Goal: Information Seeking & Learning: Find specific page/section

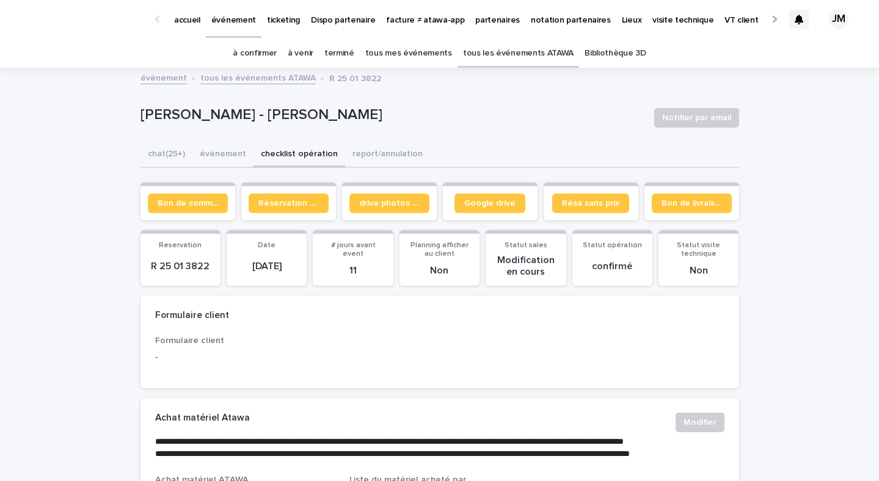
click at [526, 57] on link "tous les événements ATAWA" at bounding box center [518, 53] width 111 height 29
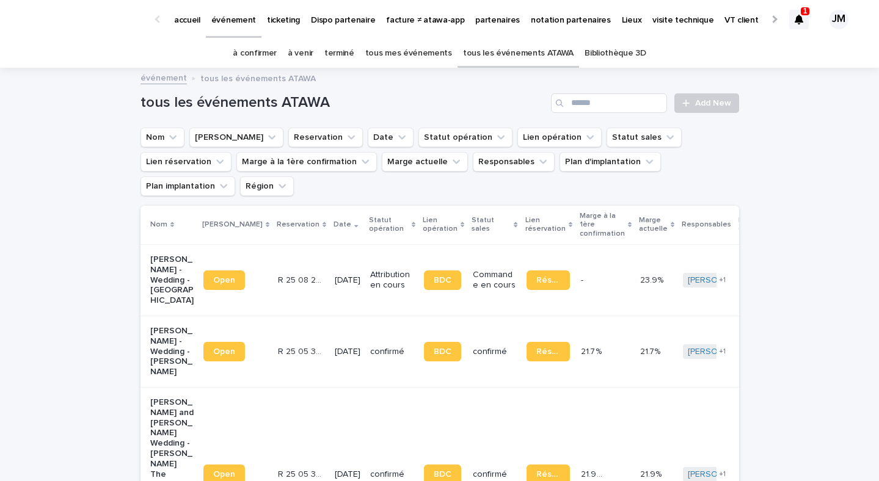
click at [805, 21] on div at bounding box center [799, 20] width 20 height 20
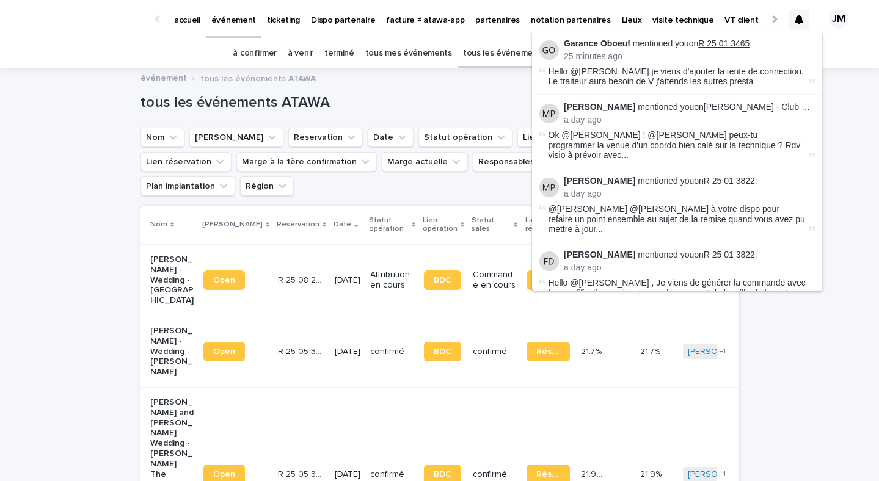
click at [729, 43] on link "R 25 01 3465" at bounding box center [723, 43] width 51 height 10
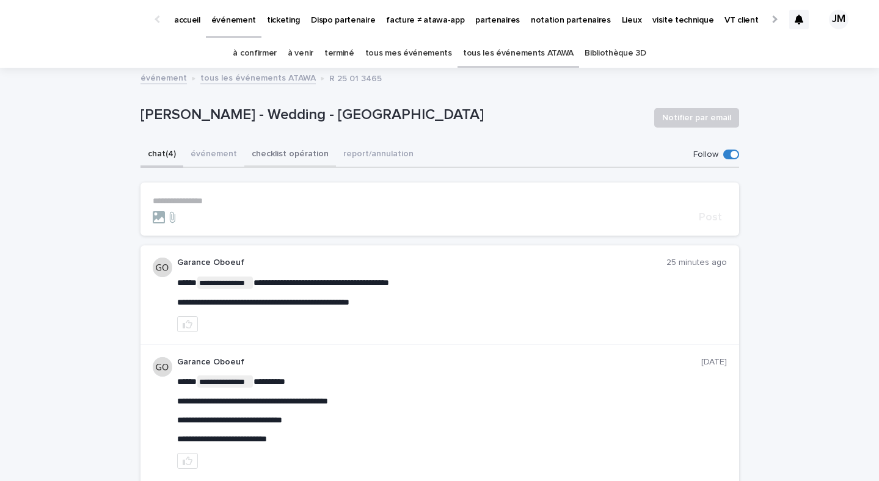
click at [303, 161] on button "checklist opération" at bounding box center [290, 155] width 92 height 26
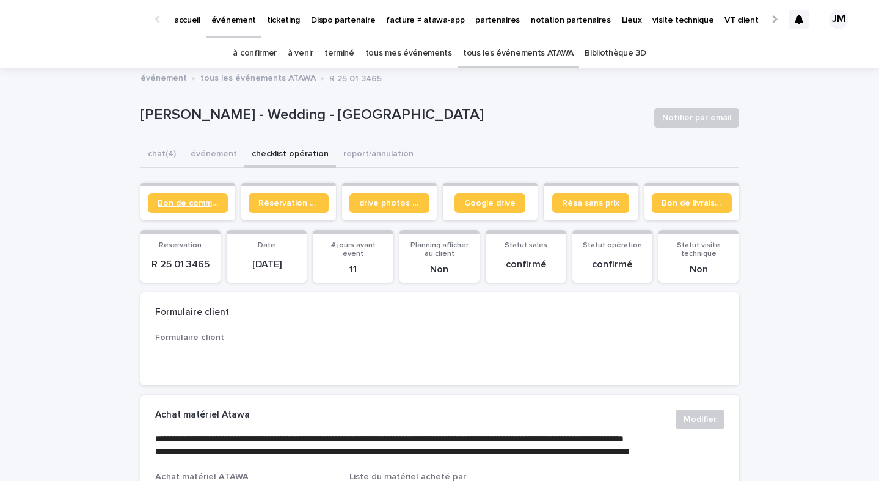
click at [199, 208] on link "Bon de commande" at bounding box center [188, 204] width 80 height 20
click at [288, 21] on p "ticketing" at bounding box center [283, 13] width 33 height 26
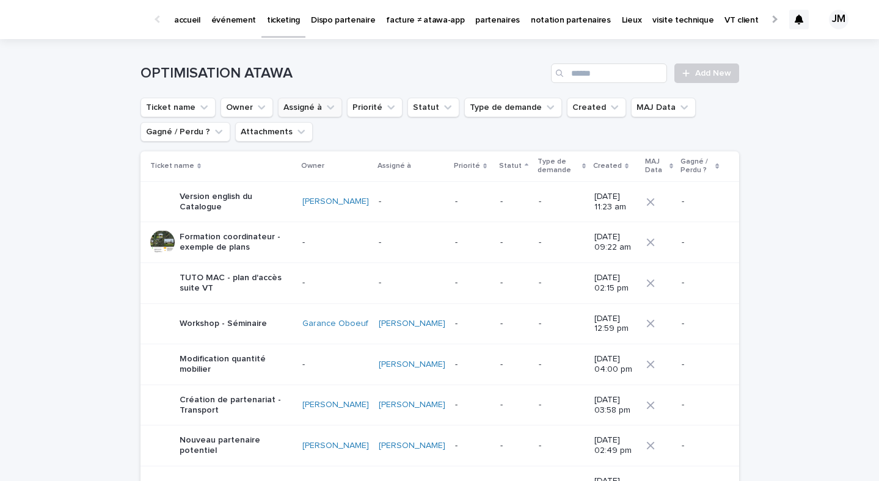
click at [324, 107] on icon "Assigné à" at bounding box center [330, 107] width 12 height 12
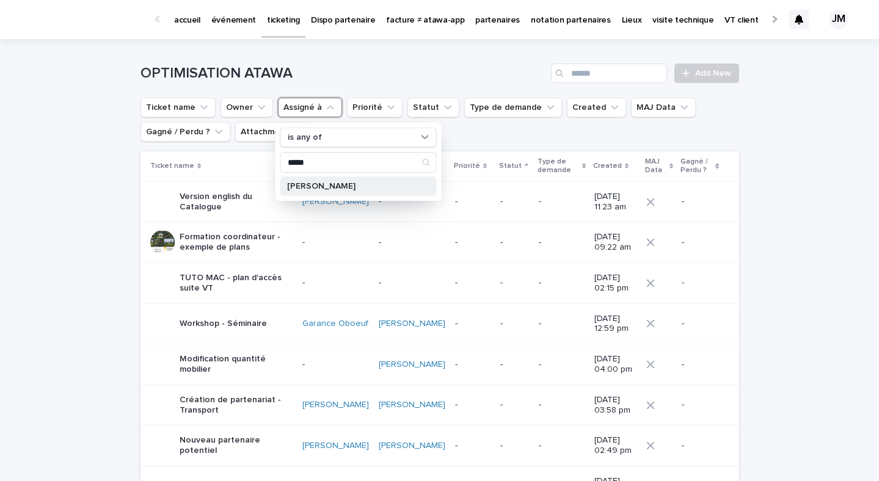
type input "*****"
click at [331, 191] on div "Julia Majerus" at bounding box center [358, 187] width 156 height 20
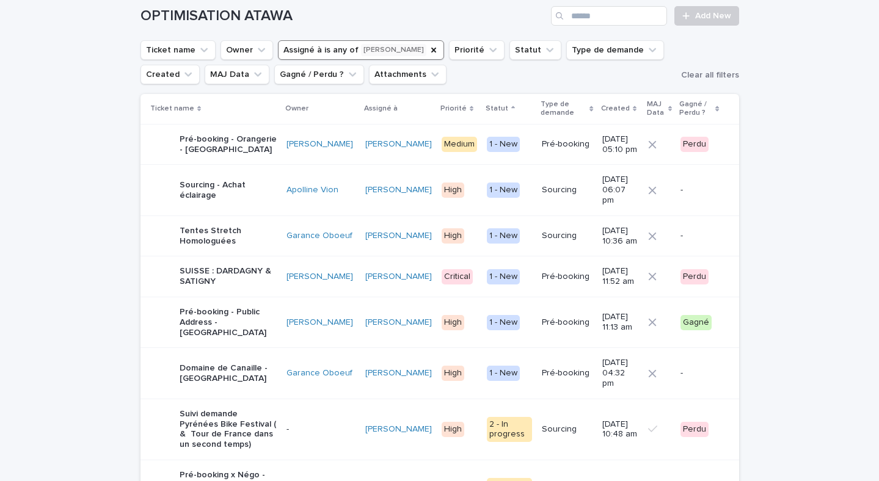
scroll to position [60, 0]
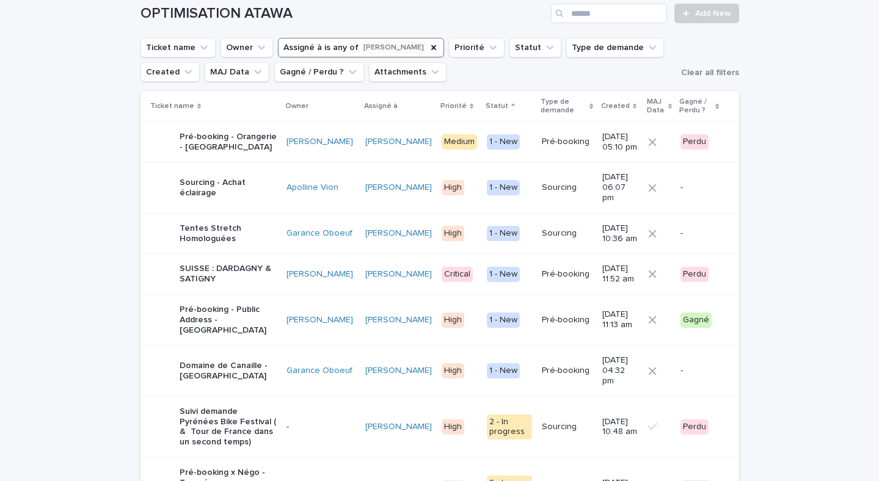
click at [542, 374] on div "Pré-booking" at bounding box center [567, 371] width 51 height 20
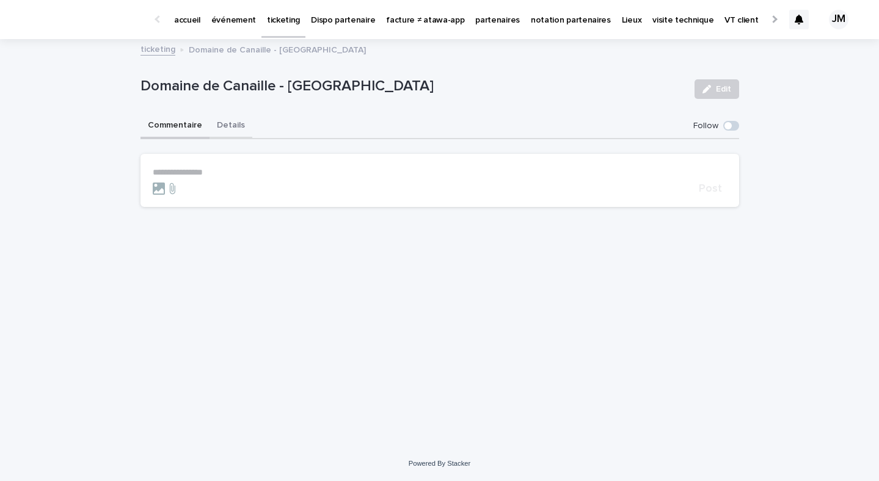
click at [222, 138] on button "Details" at bounding box center [231, 127] width 43 height 26
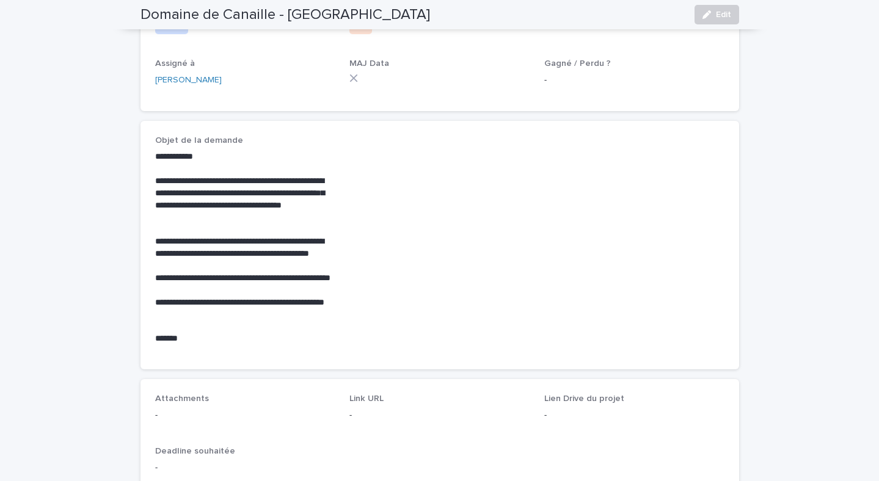
scroll to position [253, 0]
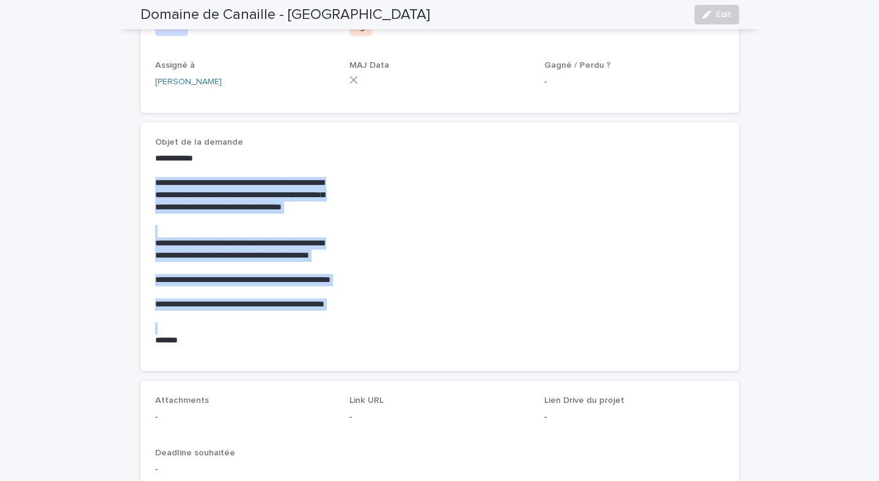
drag, startPoint x: 155, startPoint y: 188, endPoint x: 211, endPoint y: 334, distance: 156.4
click at [211, 334] on div "**********" at bounding box center [245, 250] width 180 height 194
copy div "**********"
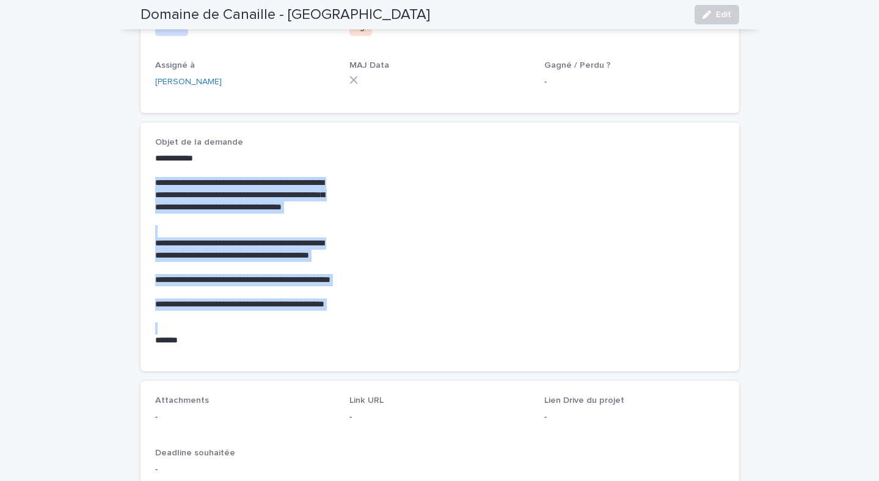
scroll to position [0, 0]
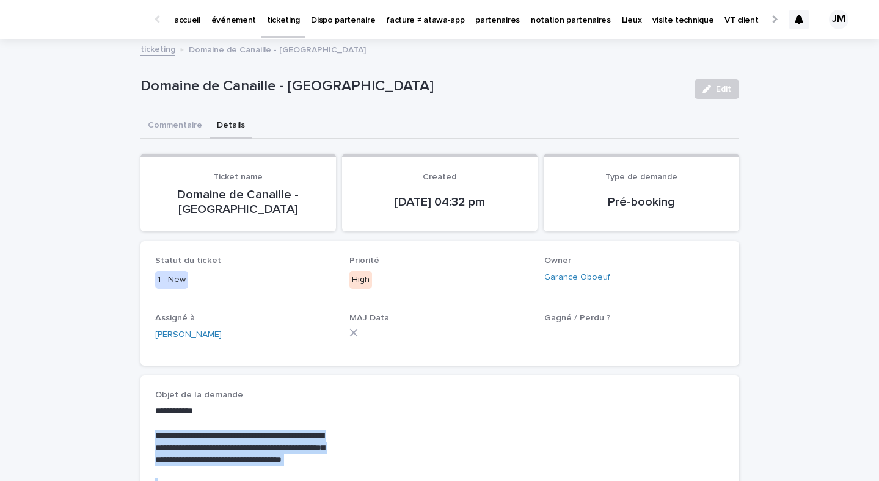
click at [245, 12] on p "événement" at bounding box center [233, 13] width 45 height 26
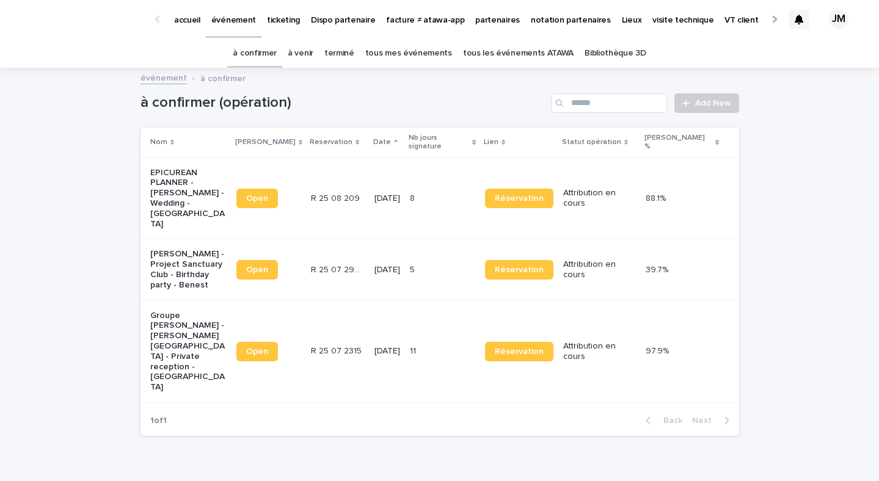
click at [540, 60] on link "tous les événements ATAWA" at bounding box center [518, 53] width 111 height 29
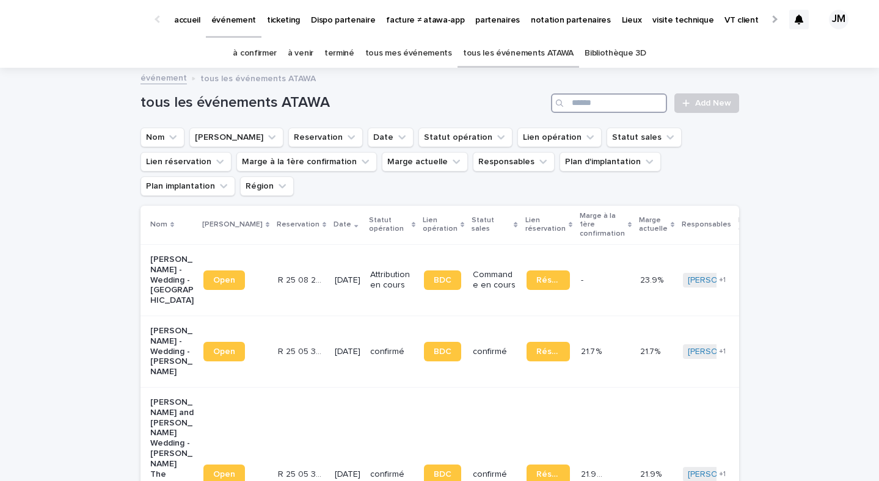
click at [615, 107] on input "Search" at bounding box center [609, 103] width 116 height 20
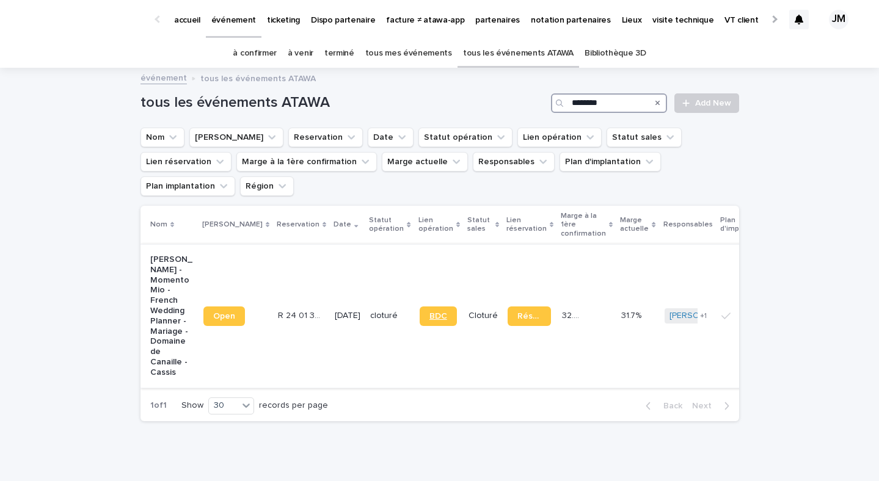
type input "********"
click at [429, 312] on span "BDC" at bounding box center [438, 316] width 18 height 9
click at [415, 322] on td "BDC" at bounding box center [439, 316] width 49 height 144
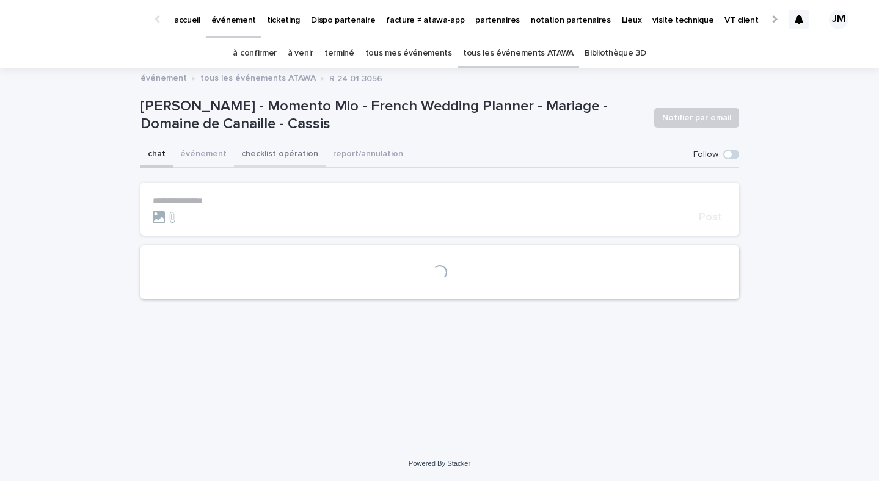
click at [262, 156] on button "checklist opération" at bounding box center [280, 155] width 92 height 26
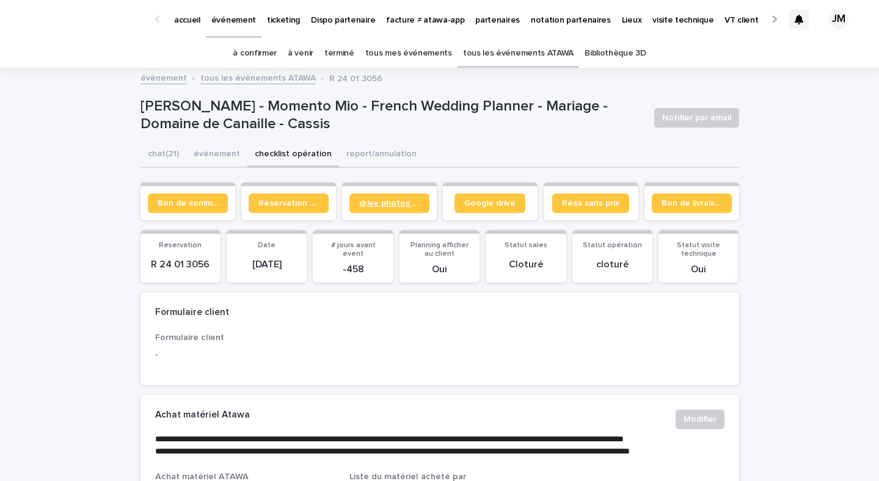
click at [396, 211] on link "drive photos coordinateur" at bounding box center [389, 204] width 80 height 20
click at [202, 205] on span "Bon de commande" at bounding box center [188, 203] width 60 height 9
click at [522, 59] on link "tous les événements ATAWA" at bounding box center [518, 53] width 111 height 29
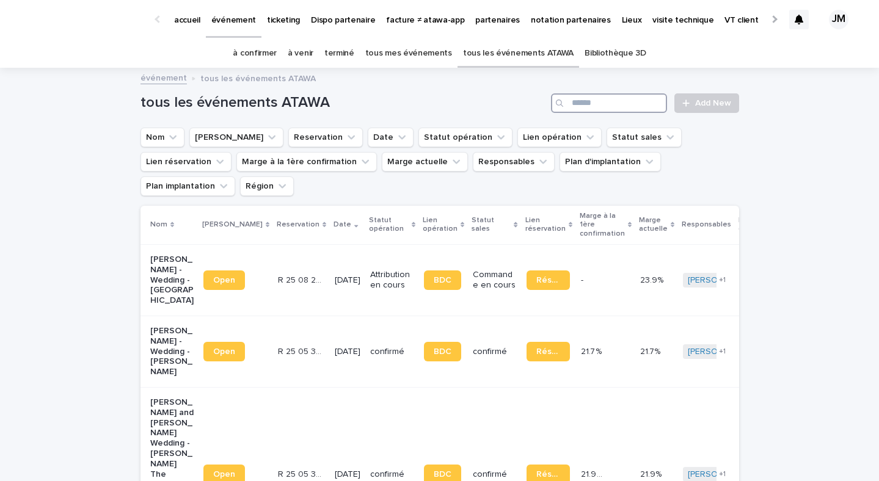
click at [619, 108] on input "Search" at bounding box center [609, 103] width 116 height 20
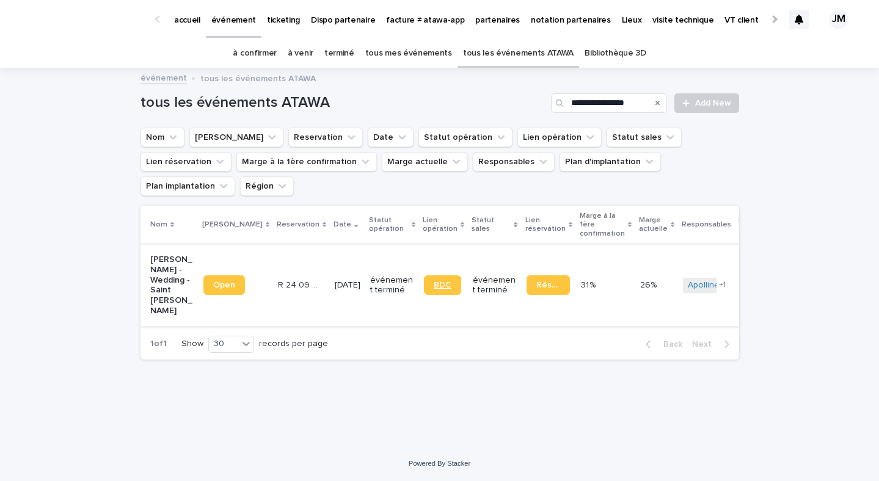
click at [434, 281] on span "BDC" at bounding box center [443, 285] width 18 height 9
click at [604, 104] on input "**********" at bounding box center [609, 103] width 116 height 20
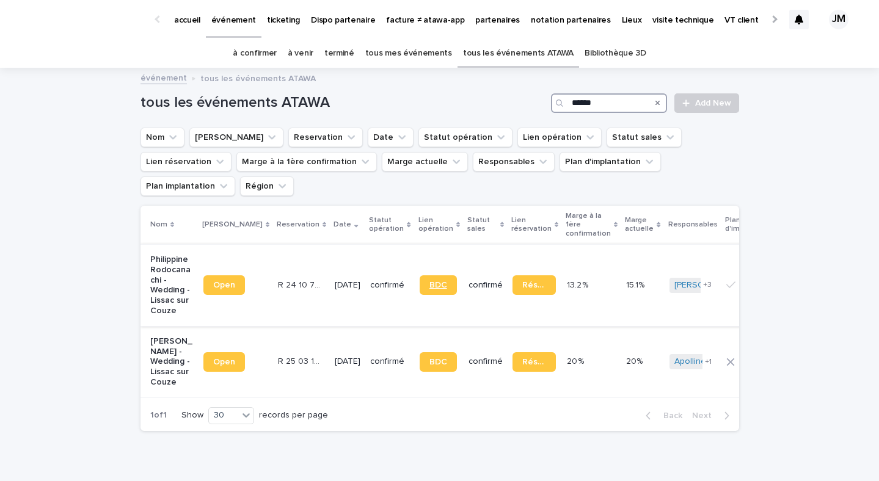
type input "******"
click at [429, 281] on span "BDC" at bounding box center [438, 285] width 18 height 9
click at [291, 21] on p "ticketing" at bounding box center [283, 13] width 33 height 26
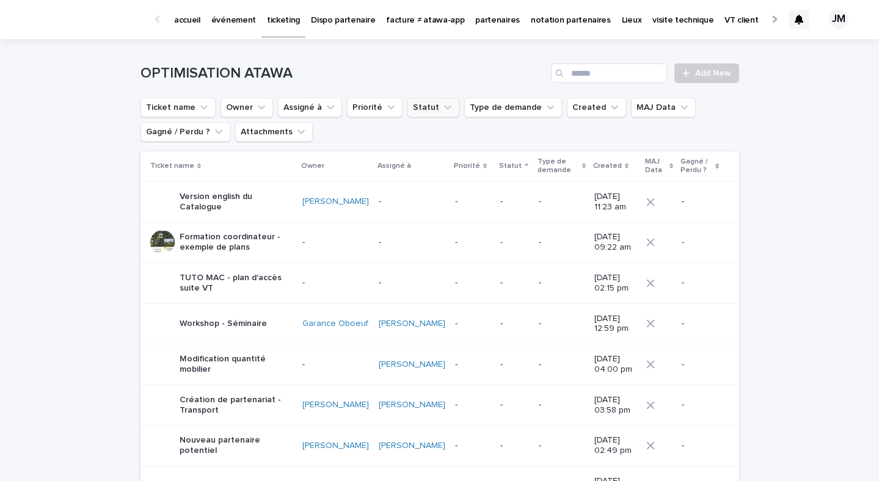
click at [420, 105] on button "Statut" at bounding box center [433, 108] width 52 height 20
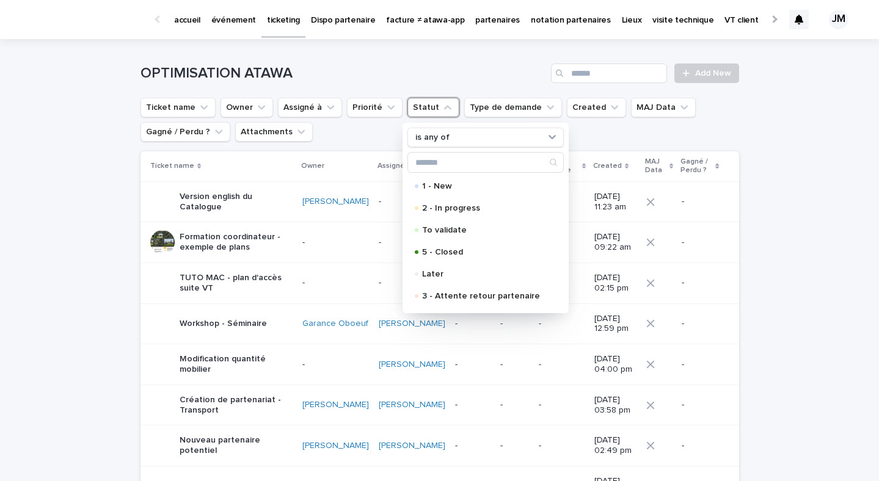
click at [420, 105] on button "Statut" at bounding box center [433, 108] width 52 height 20
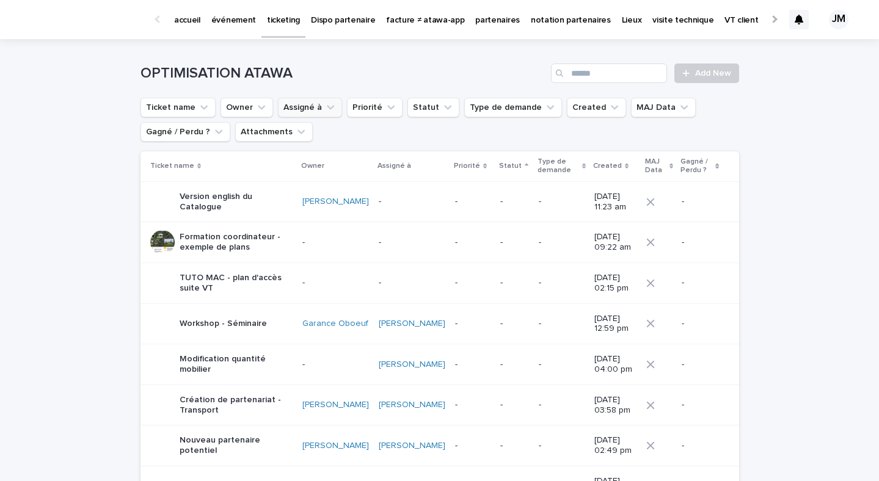
click at [324, 108] on icon "Assigné à" at bounding box center [330, 107] width 12 height 12
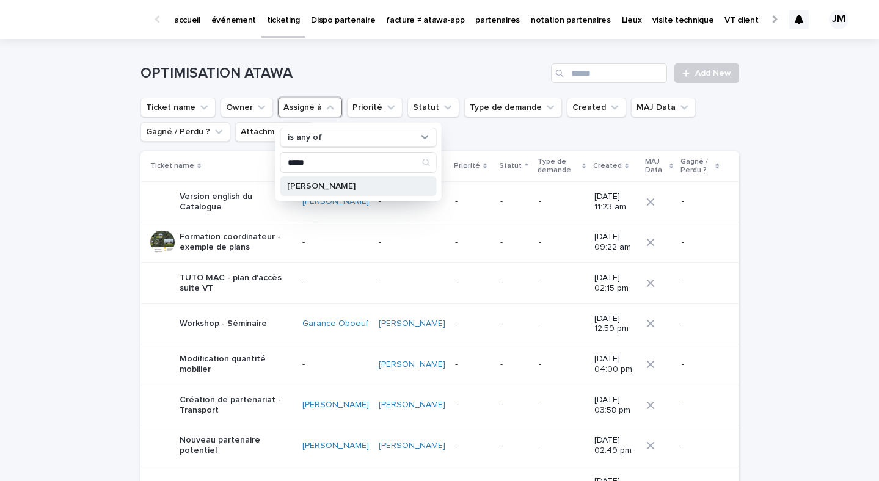
type input "*****"
click at [323, 181] on div "Julia Majerus" at bounding box center [358, 187] width 156 height 20
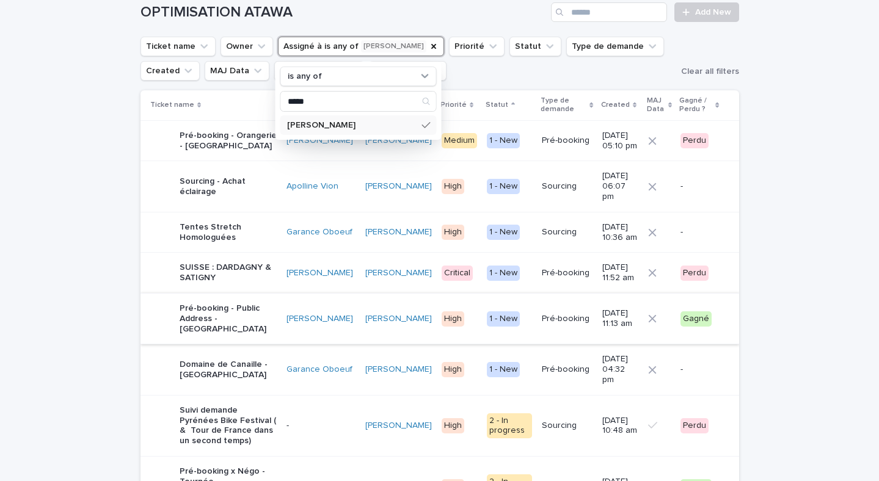
scroll to position [70, 0]
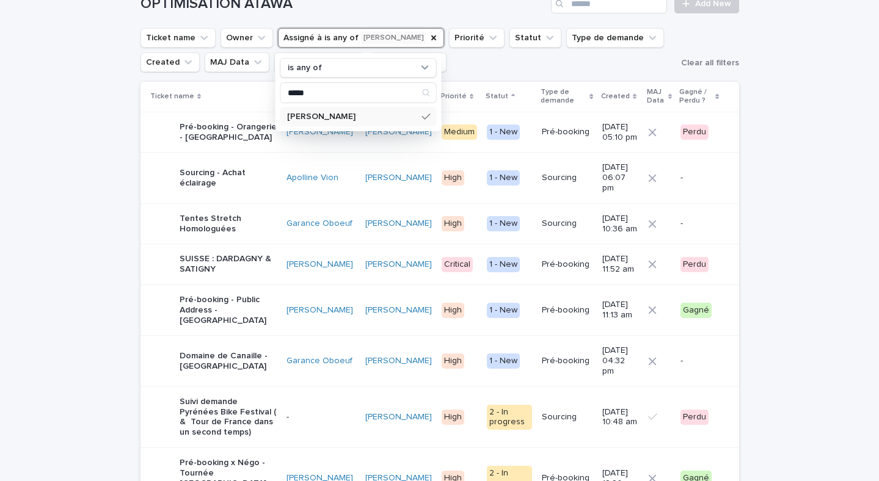
click at [257, 362] on p "Domaine de Canaille - VarChap" at bounding box center [229, 361] width 98 height 21
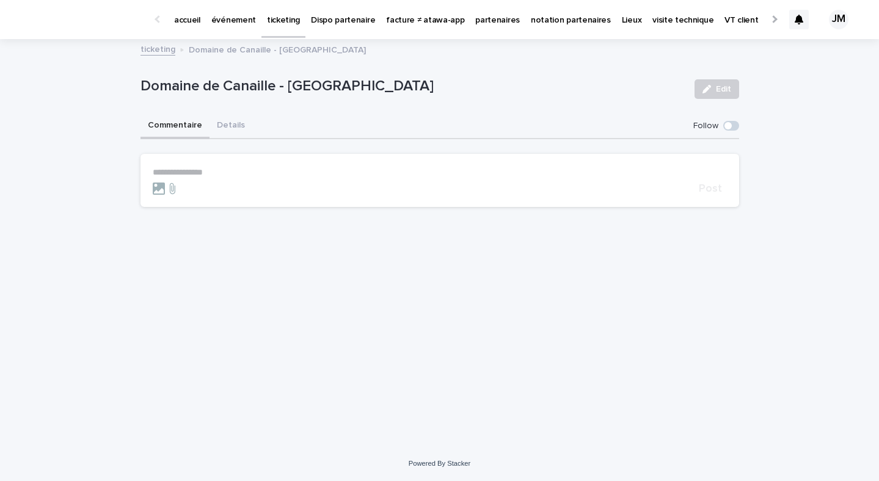
click at [228, 139] on div "**********" at bounding box center [440, 173] width 599 height 68
click at [234, 129] on button "Details" at bounding box center [231, 127] width 43 height 26
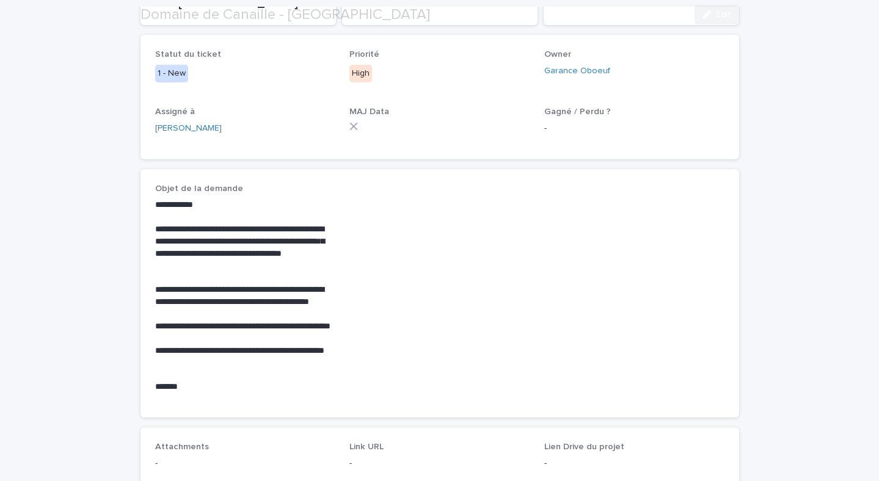
scroll to position [257, 0]
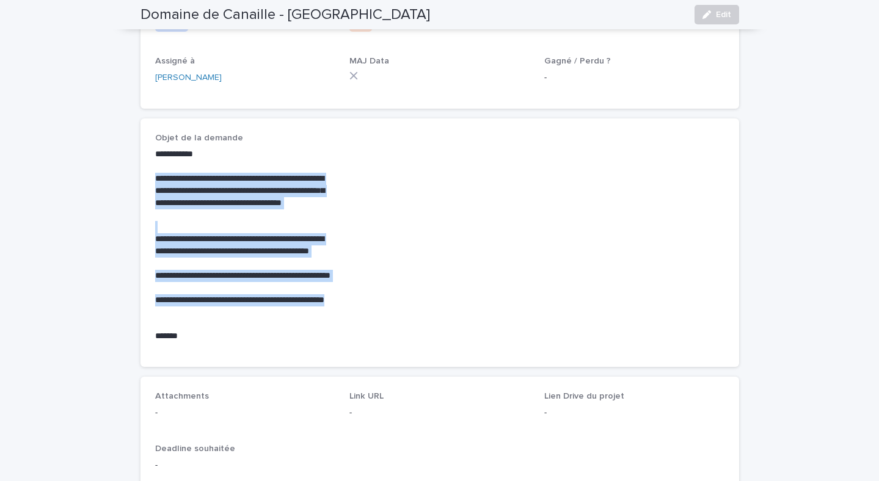
drag, startPoint x: 155, startPoint y: 182, endPoint x: 205, endPoint y: 308, distance: 136.2
click at [205, 308] on div "**********" at bounding box center [245, 245] width 180 height 194
copy div "**********"
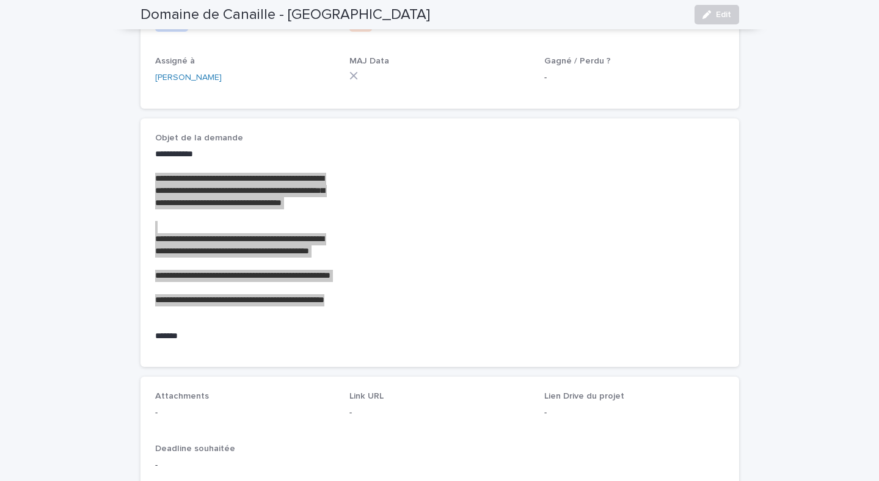
scroll to position [0, 0]
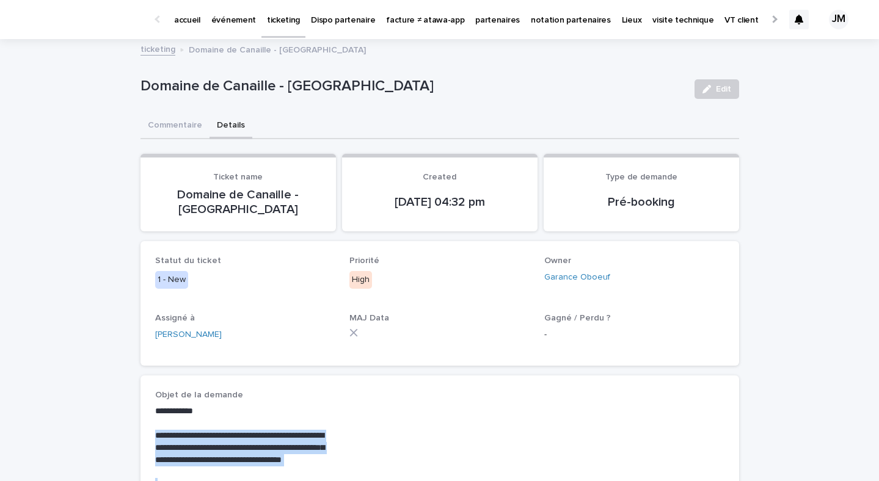
click at [221, 25] on p "événement" at bounding box center [233, 13] width 45 height 26
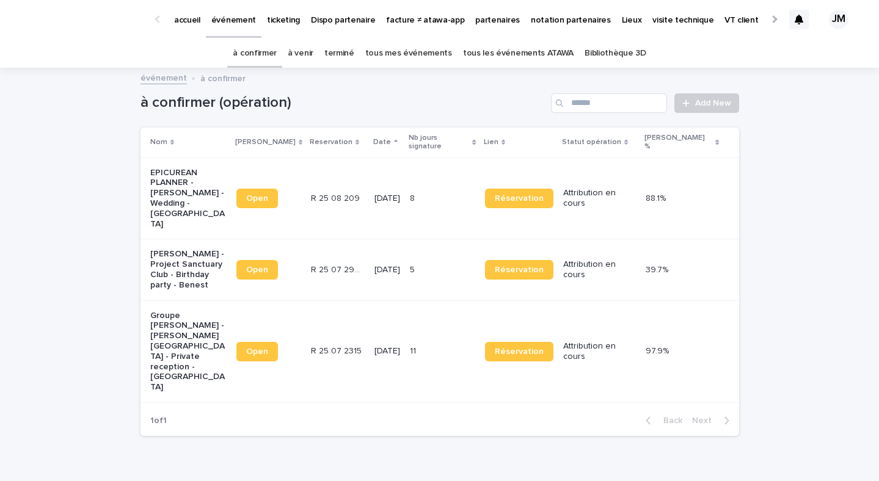
click at [525, 54] on link "tous les événements ATAWA" at bounding box center [518, 53] width 111 height 29
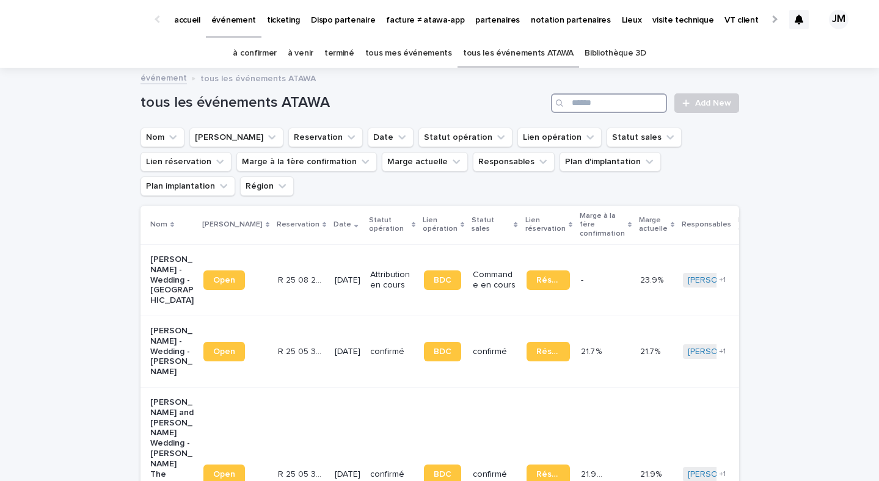
click at [597, 100] on input "Search" at bounding box center [609, 103] width 116 height 20
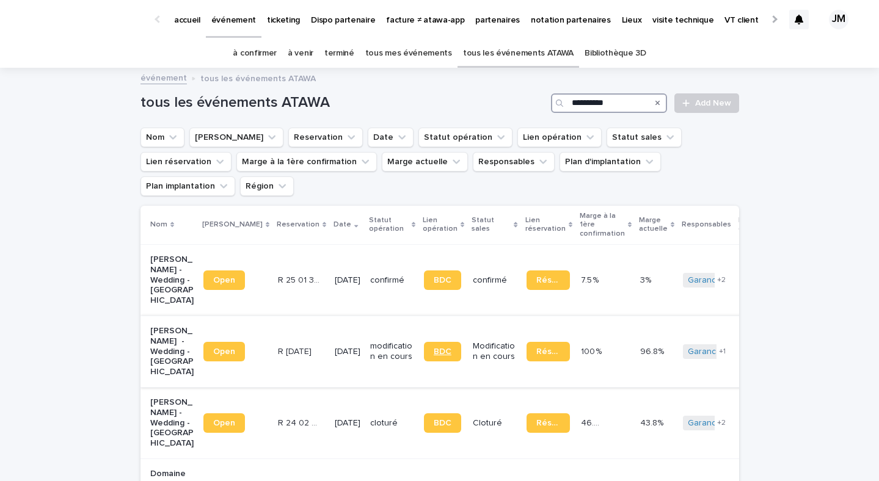
type input "**********"
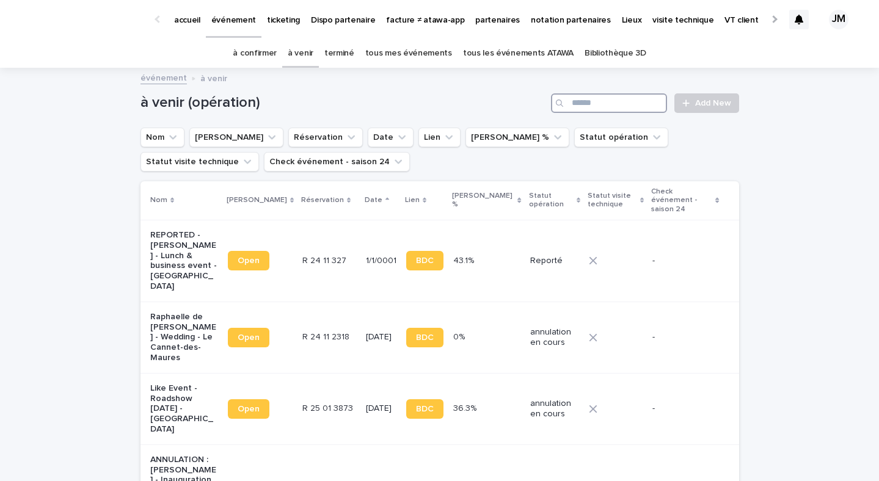
click at [594, 104] on input "Search" at bounding box center [609, 103] width 116 height 20
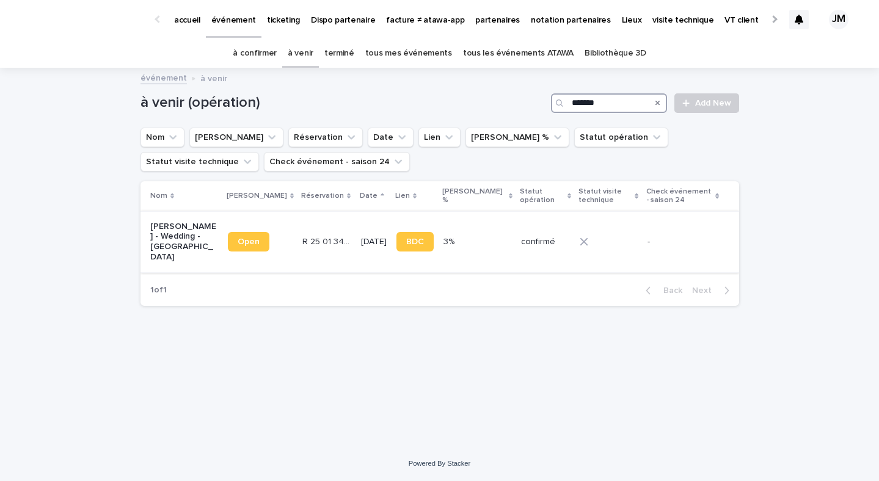
type input "*******"
click at [443, 250] on div "3% 3%" at bounding box center [477, 242] width 68 height 20
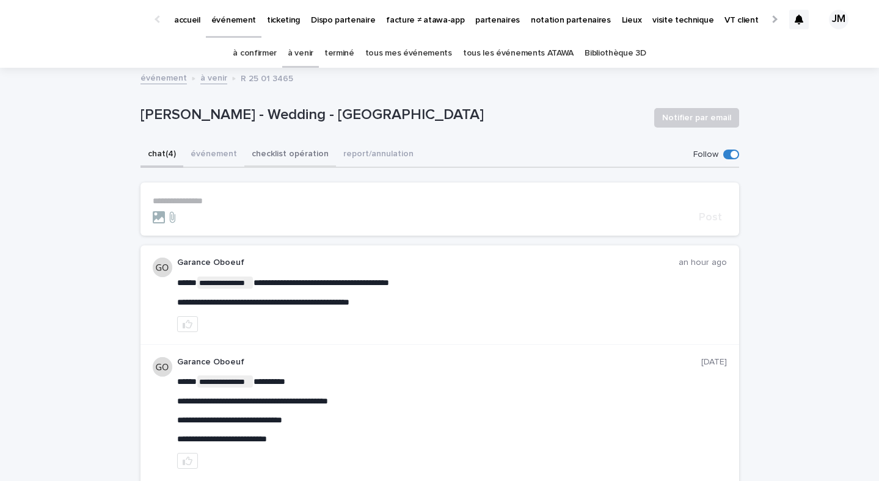
click at [295, 158] on button "checklist opération" at bounding box center [290, 155] width 92 height 26
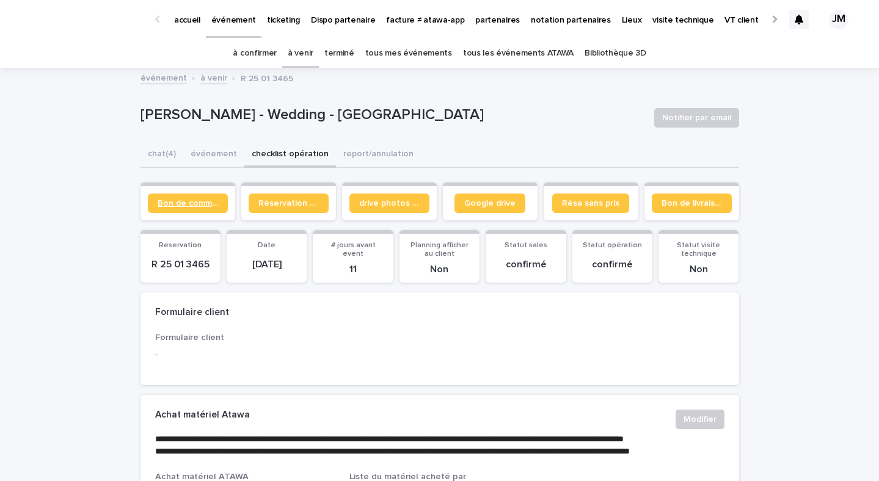
click at [195, 197] on link "Bon de commande" at bounding box center [188, 204] width 80 height 20
click at [242, 45] on div "à confirmer" at bounding box center [254, 53] width 55 height 29
click at [258, 56] on link "à confirmer" at bounding box center [255, 53] width 44 height 29
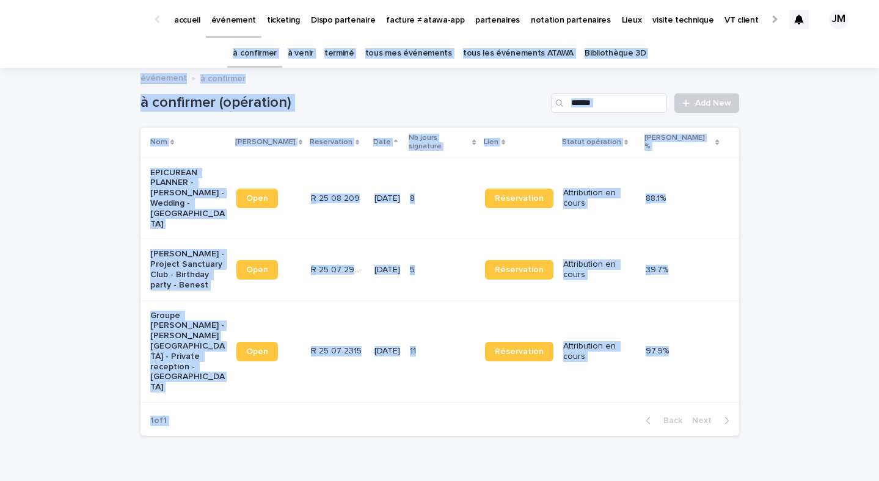
drag, startPoint x: 865, startPoint y: 426, endPoint x: 60, endPoint y: 50, distance: 888.5
click at [60, 50] on div "accueil événement ticketing Dispo partenaire facture ≠ atawa-app partenaires no…" at bounding box center [439, 271] width 879 height 542
click at [97, 99] on div "Loading... Saving… Loading... Saving… à confirmer (opération) Add New Nom Lien …" at bounding box center [439, 288] width 879 height 438
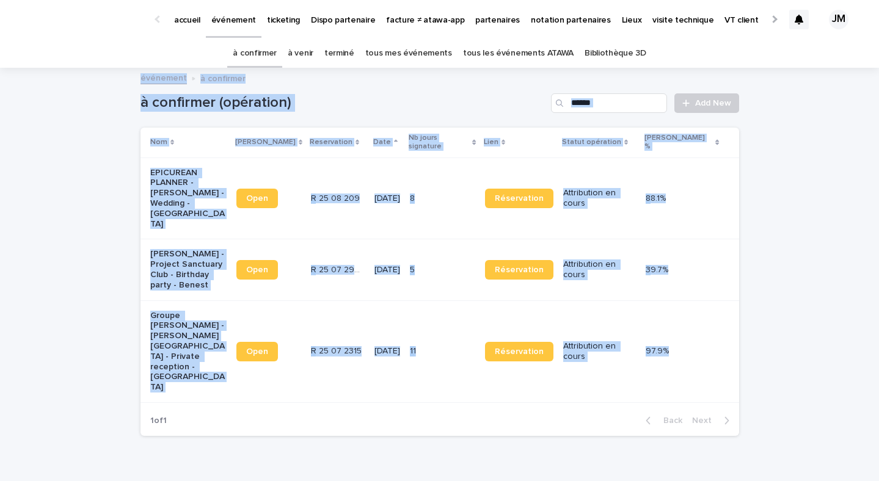
drag, startPoint x: 95, startPoint y: 73, endPoint x: 397, endPoint y: 350, distance: 410.3
click at [397, 350] on div "accueil événement ticketing Dispo partenaire facture ≠ atawa-app partenaires no…" at bounding box center [439, 271] width 879 height 542
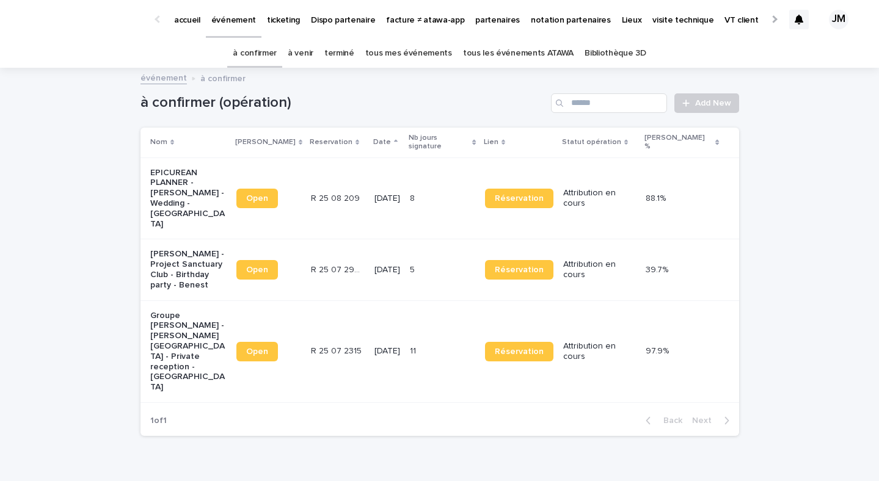
click at [417, 382] on div "à confirmer (opération) Add New Nom Lien Stacker Reservation Date Nb jours sign…" at bounding box center [440, 257] width 599 height 377
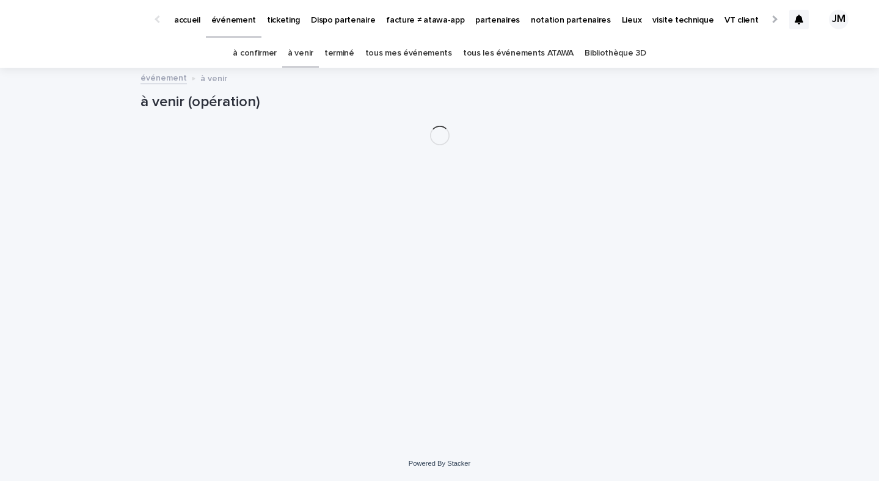
click at [498, 61] on link "tous les événements ATAWA" at bounding box center [518, 53] width 111 height 29
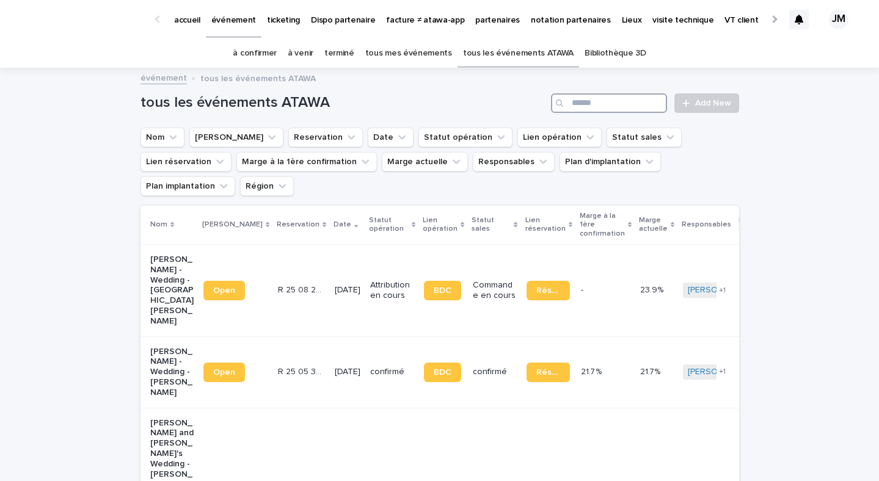
click at [595, 93] on input "Search" at bounding box center [609, 103] width 116 height 20
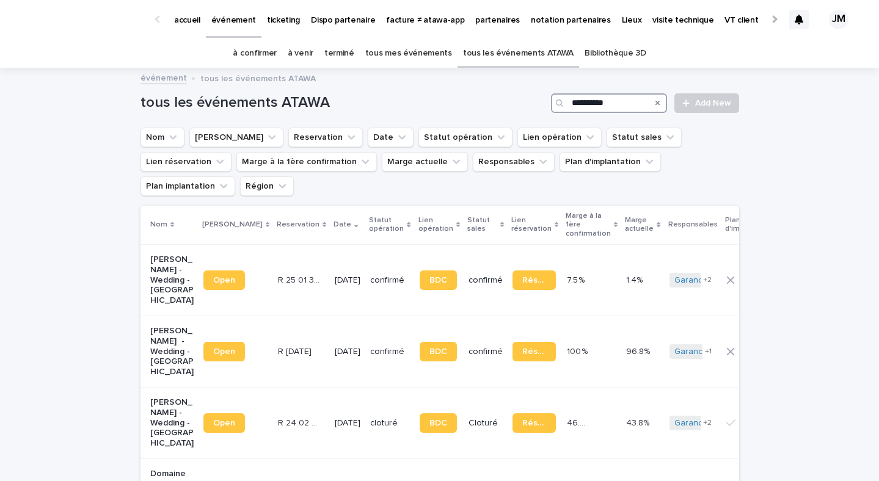
type input "**********"
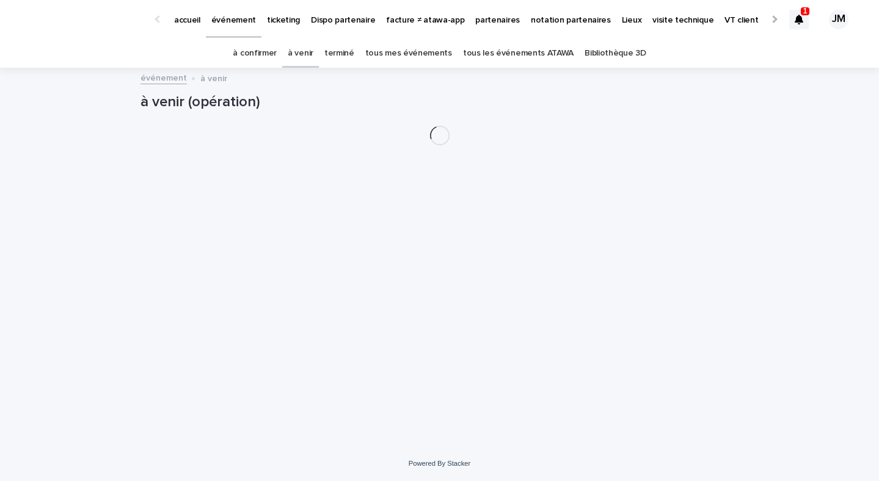
click at [537, 51] on link "tous les événements ATAWA" at bounding box center [518, 53] width 111 height 29
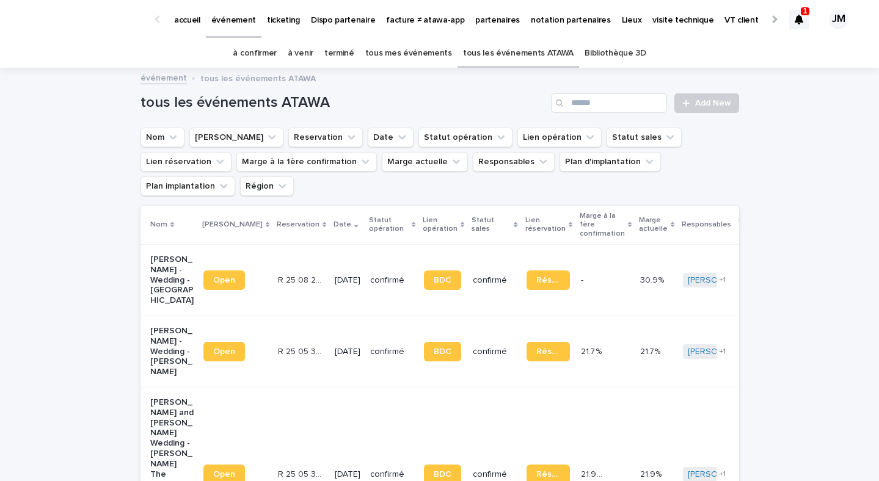
click at [803, 27] on div at bounding box center [799, 20] width 20 height 20
click at [803, 18] on div at bounding box center [799, 20] width 20 height 20
click at [485, 100] on h1 "tous les événements ATAWA" at bounding box center [344, 103] width 406 height 18
click at [610, 98] on input "Search" at bounding box center [609, 103] width 116 height 20
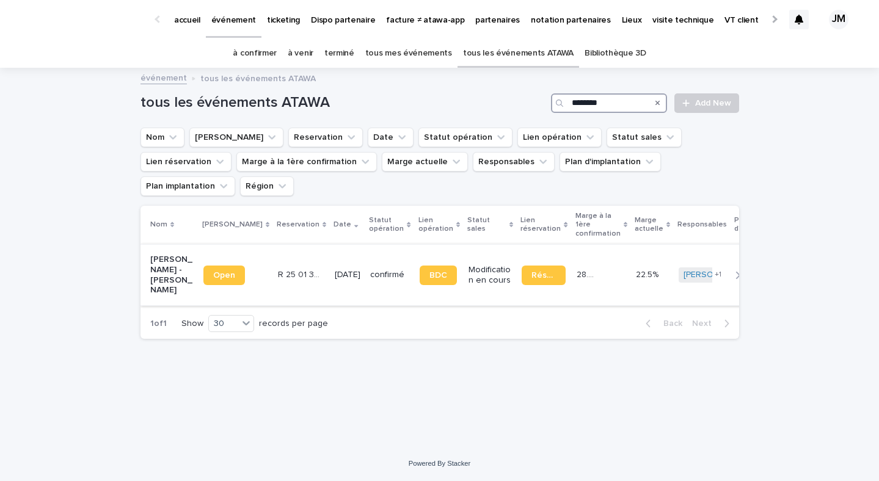
type input "********"
click at [335, 270] on p "30/8/2025" at bounding box center [348, 275] width 26 height 10
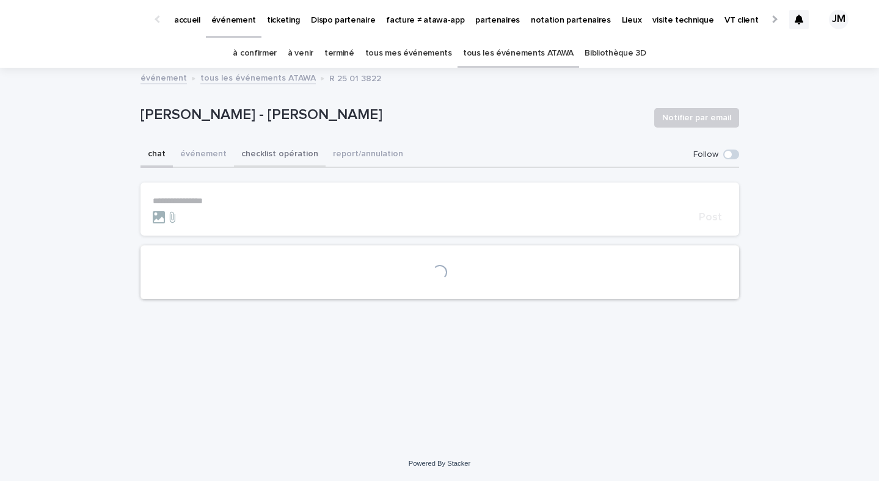
click at [266, 159] on button "checklist opération" at bounding box center [280, 155] width 92 height 26
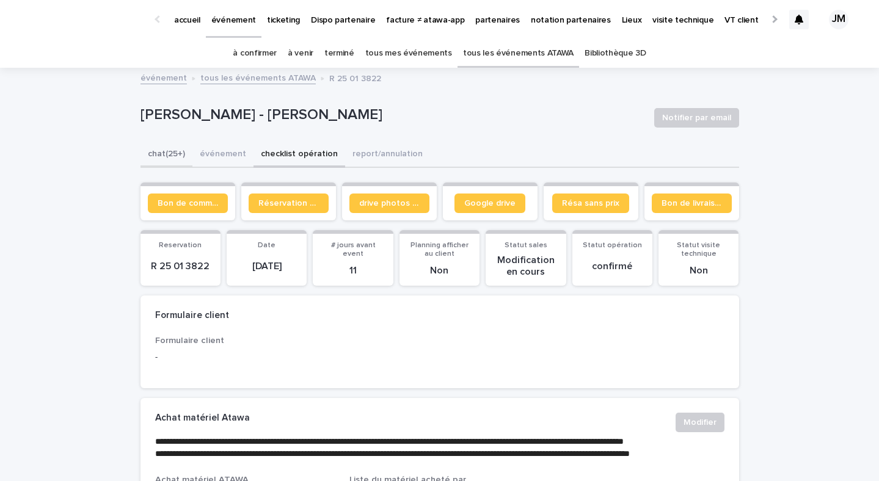
click at [162, 158] on button "chat (25+)" at bounding box center [167, 155] width 52 height 26
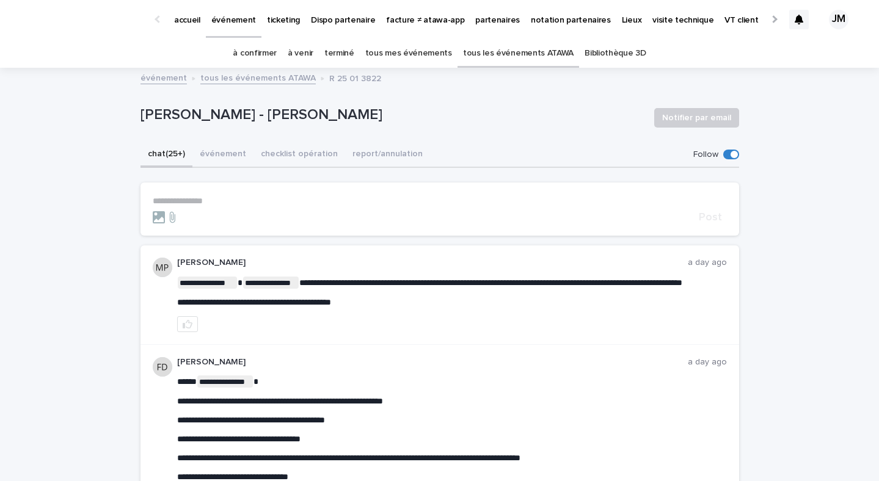
click at [232, 205] on p "**********" at bounding box center [440, 201] width 574 height 10
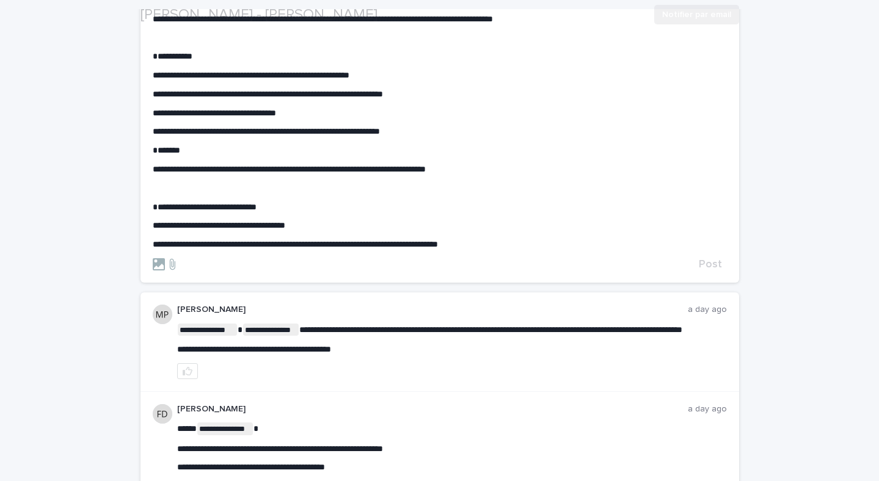
scroll to position [310, 0]
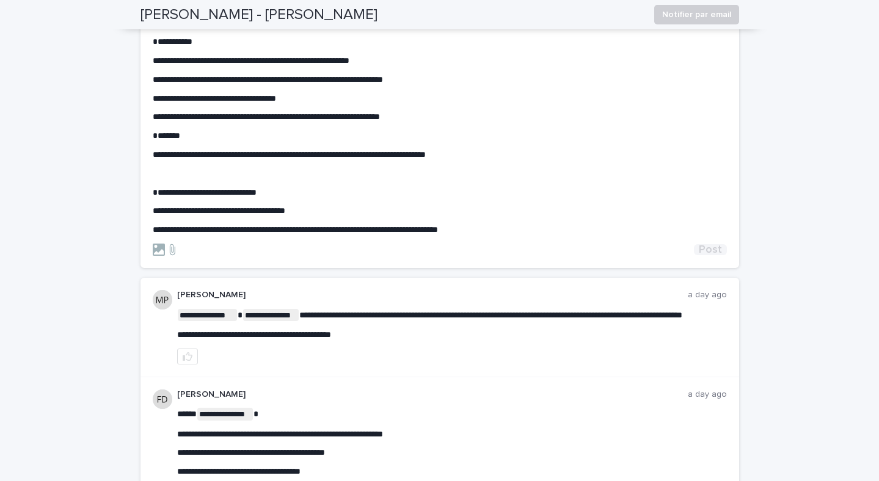
click at [709, 250] on span "Post" at bounding box center [710, 249] width 23 height 11
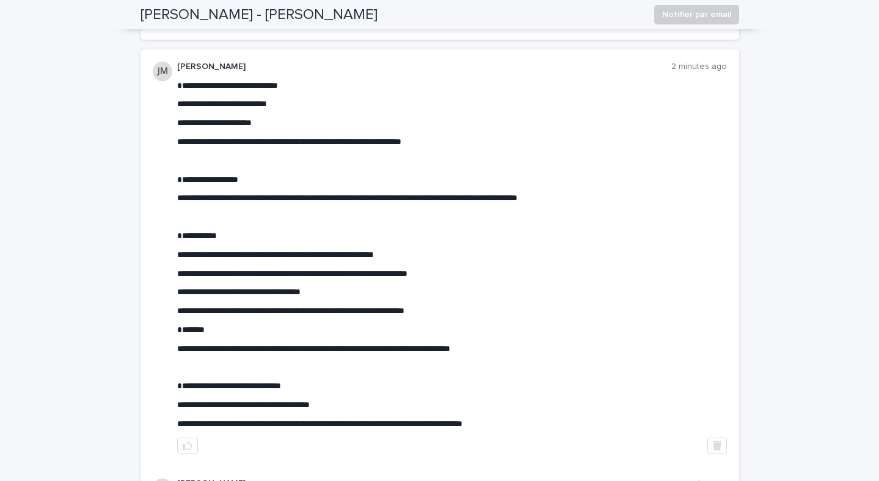
scroll to position [198, 0]
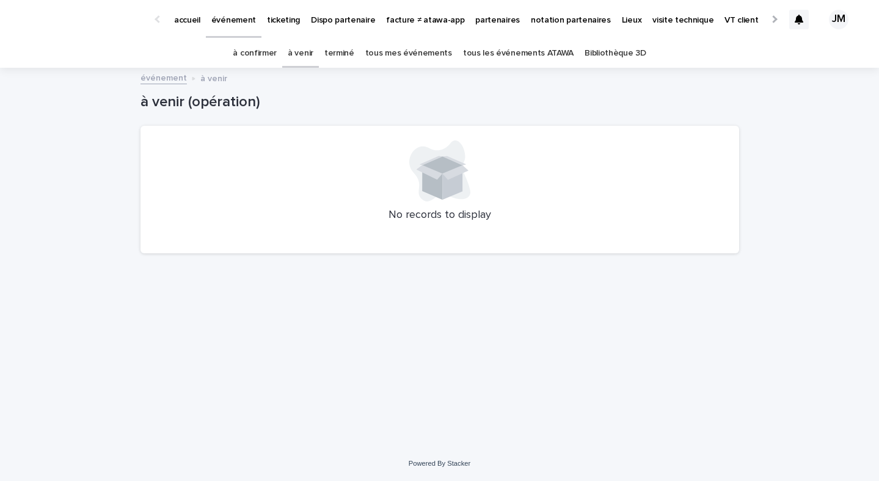
click at [509, 56] on link "tous les événements ATAWA" at bounding box center [518, 53] width 111 height 29
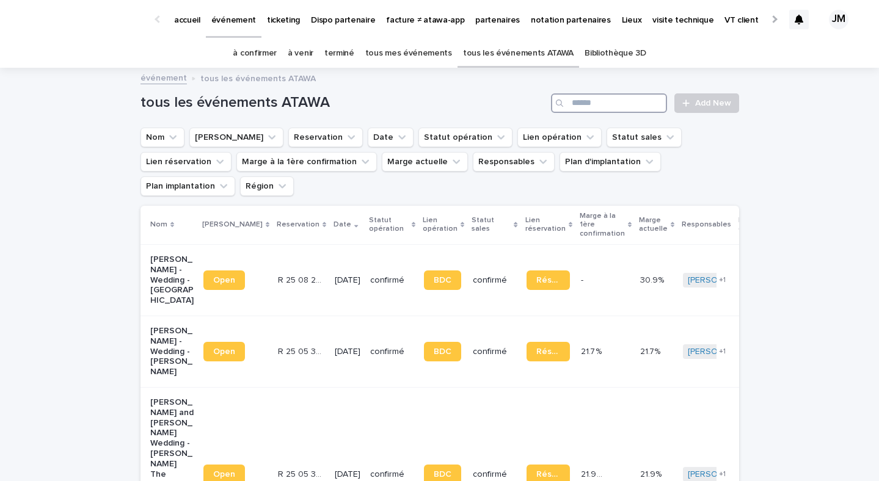
click at [613, 109] on input "Search" at bounding box center [609, 103] width 116 height 20
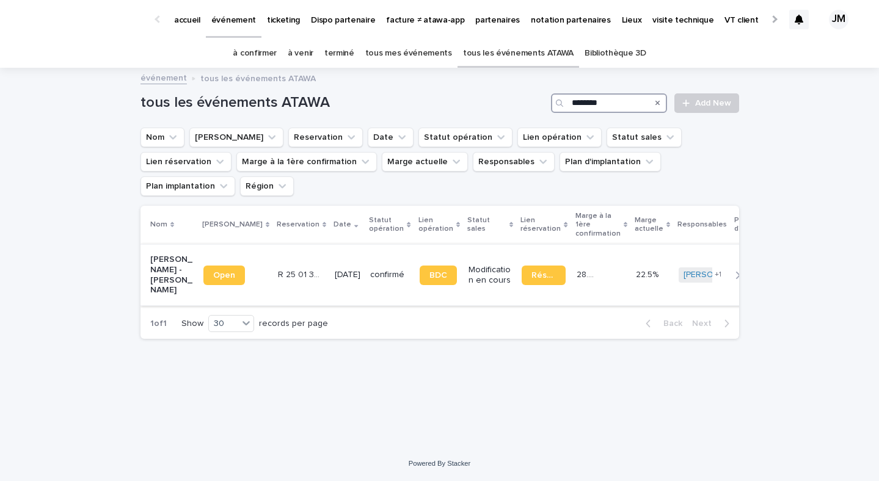
type input "********"
click at [378, 265] on div "confirmé" at bounding box center [389, 275] width 39 height 20
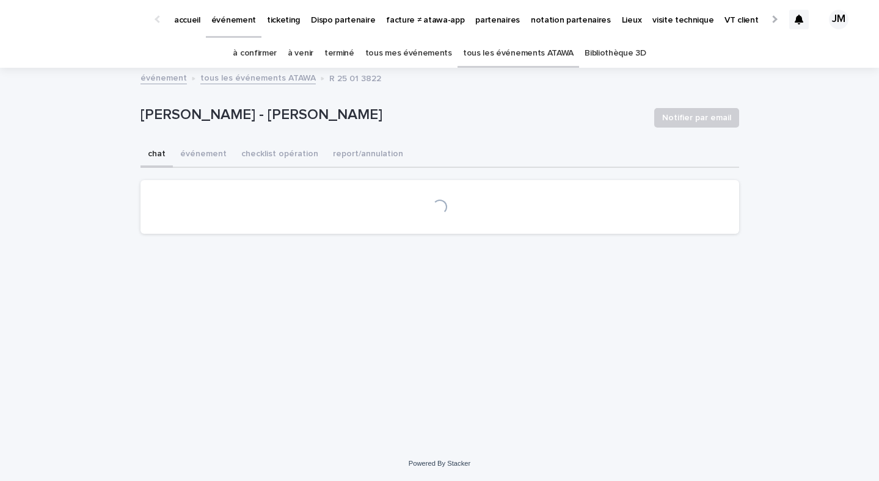
click at [246, 139] on div "[PERSON_NAME] - [PERSON_NAME] Notifier par email" at bounding box center [440, 117] width 599 height 49
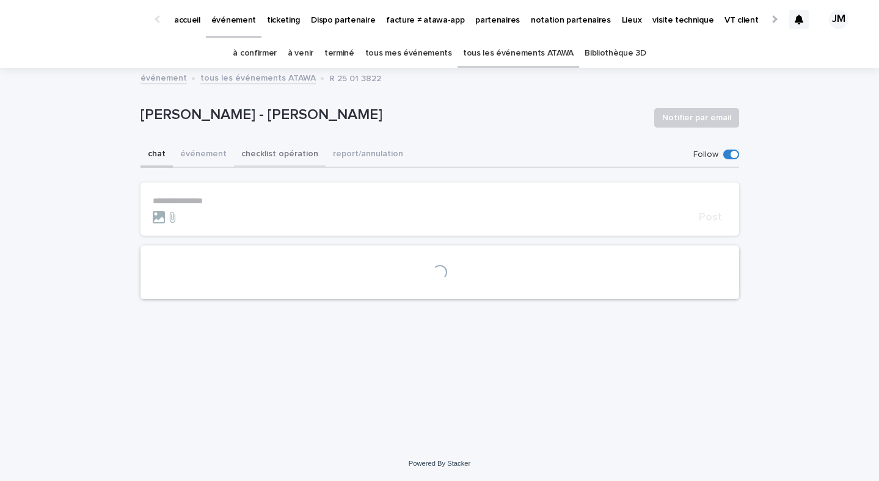
click at [246, 149] on button "checklist opération" at bounding box center [280, 155] width 92 height 26
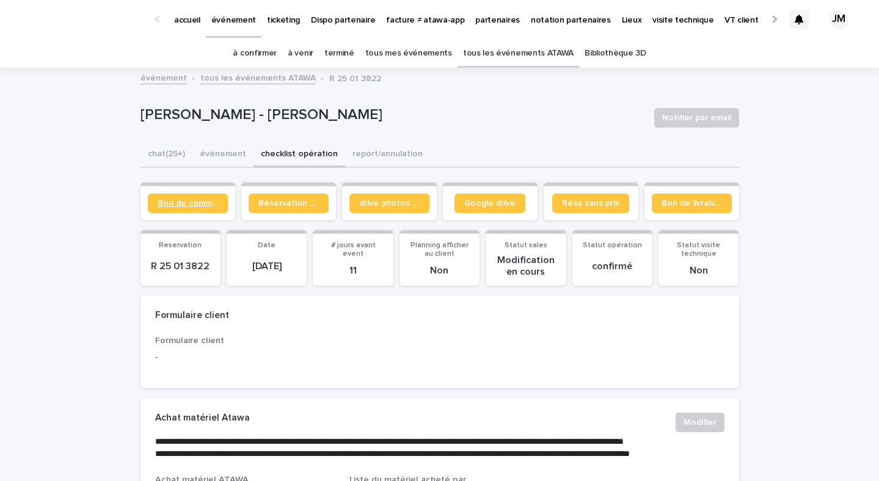
click at [200, 202] on span "Bon de commande" at bounding box center [188, 203] width 60 height 9
click at [267, 43] on link "à confirmer" at bounding box center [255, 53] width 44 height 29
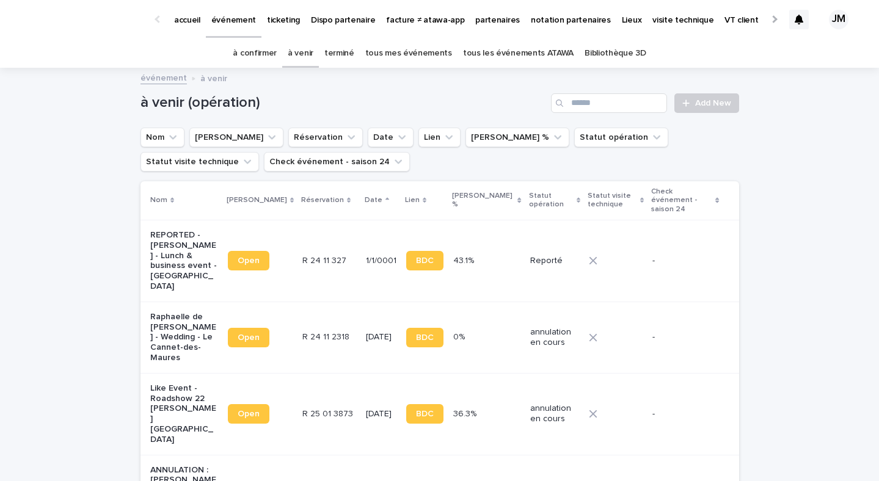
click at [492, 45] on link "tous les événements ATAWA" at bounding box center [518, 53] width 111 height 29
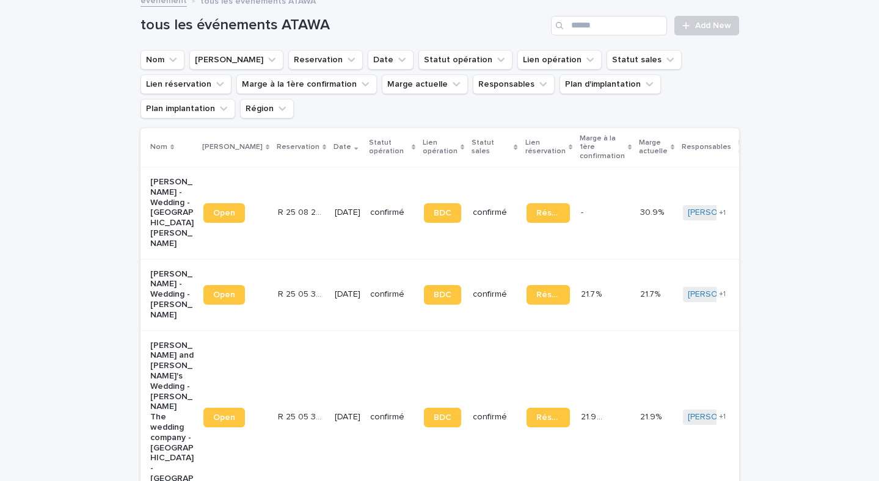
scroll to position [89, 0]
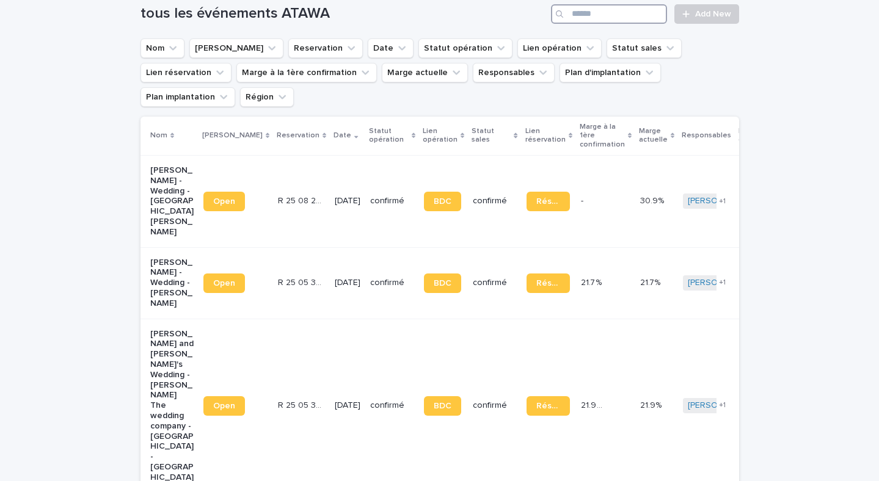
click at [592, 10] on input "Search" at bounding box center [609, 14] width 116 height 20
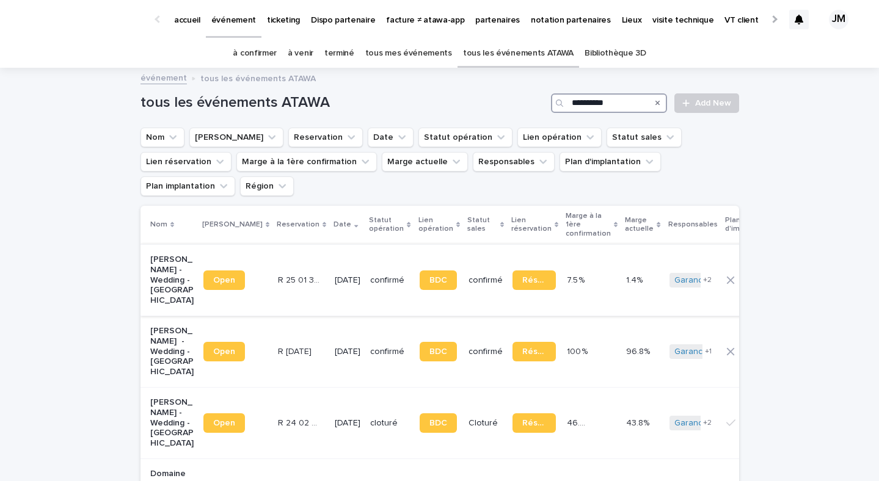
type input "**********"
click at [375, 263] on td "confirmé" at bounding box center [389, 279] width 49 height 71
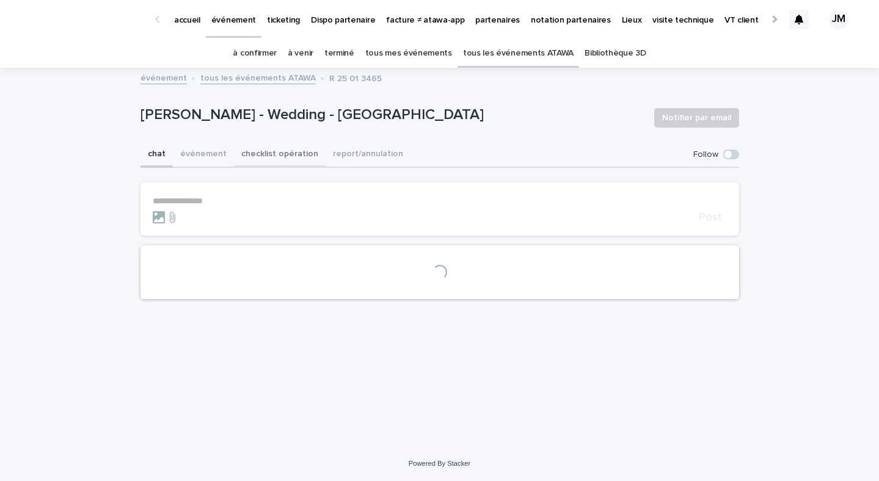
click at [263, 153] on button "checklist opération" at bounding box center [280, 155] width 92 height 26
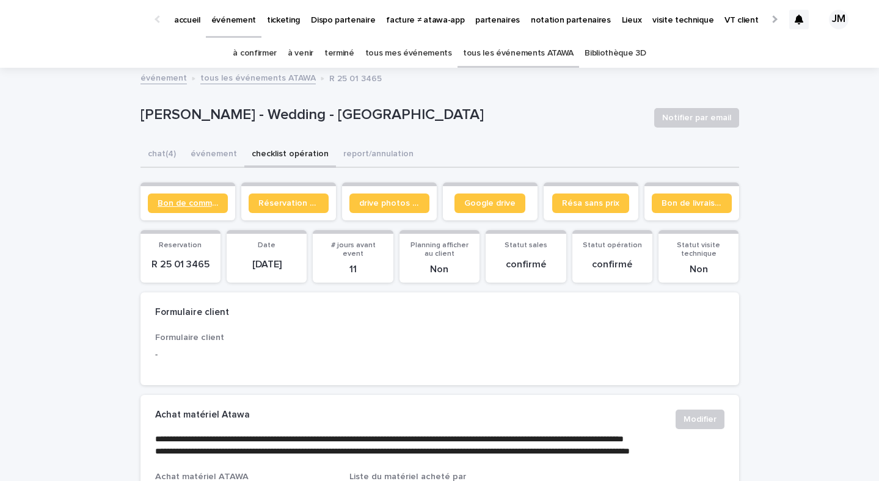
click at [195, 203] on span "Bon de commande" at bounding box center [188, 203] width 60 height 9
click at [263, 59] on link "à confirmer" at bounding box center [255, 53] width 44 height 29
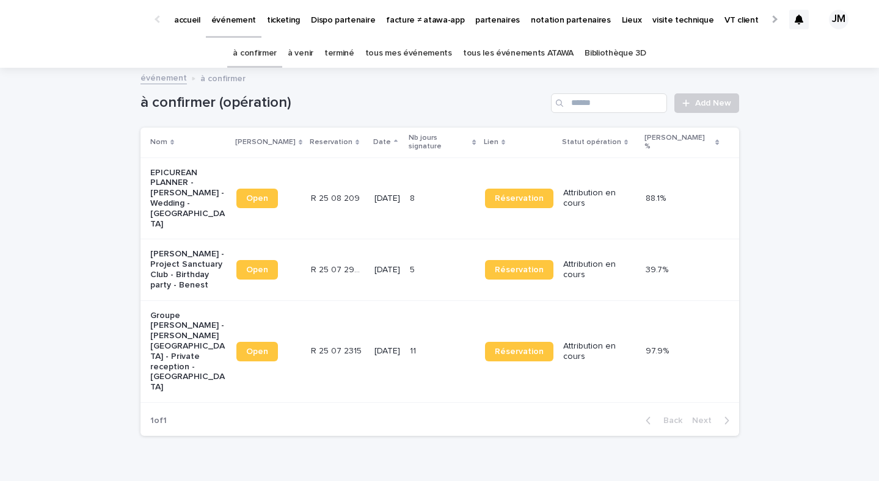
click at [396, 194] on p "[DATE]" at bounding box center [387, 199] width 26 height 10
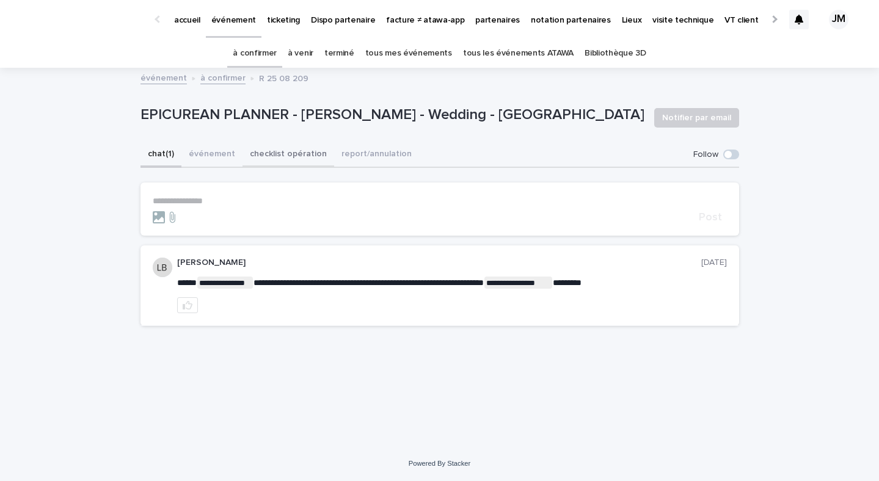
click at [282, 153] on button "checklist opération" at bounding box center [289, 155] width 92 height 26
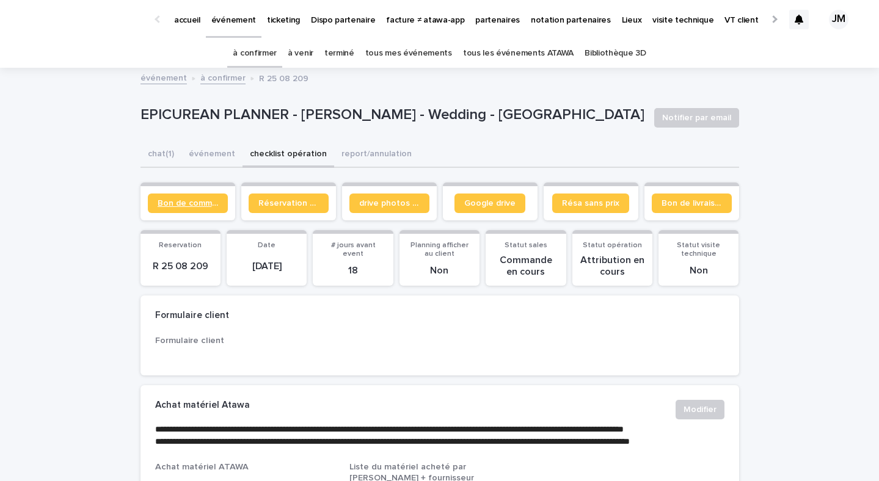
click at [181, 205] on span "Bon de commande" at bounding box center [188, 203] width 60 height 9
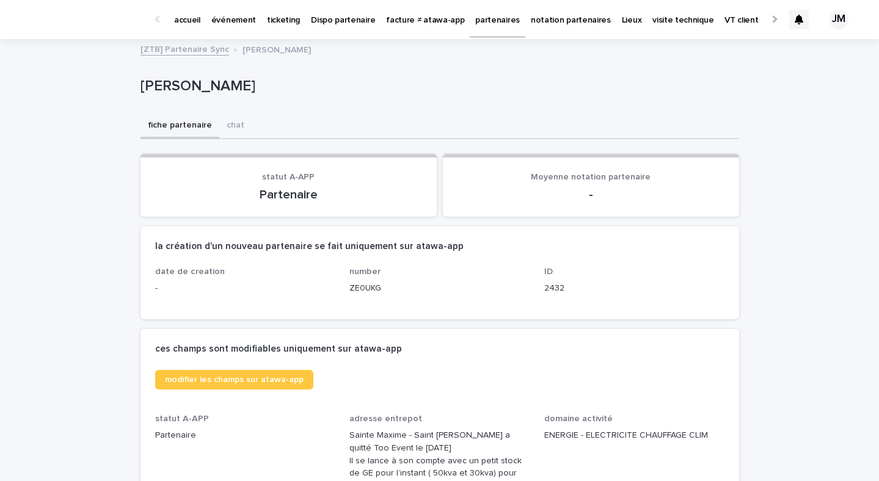
click at [239, 21] on p "événement" at bounding box center [233, 13] width 45 height 26
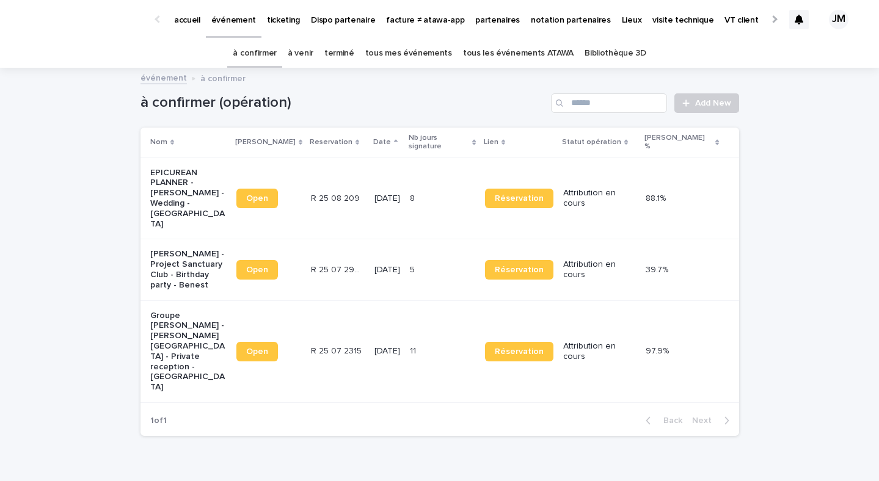
click at [389, 341] on div "[DATE]" at bounding box center [387, 351] width 26 height 20
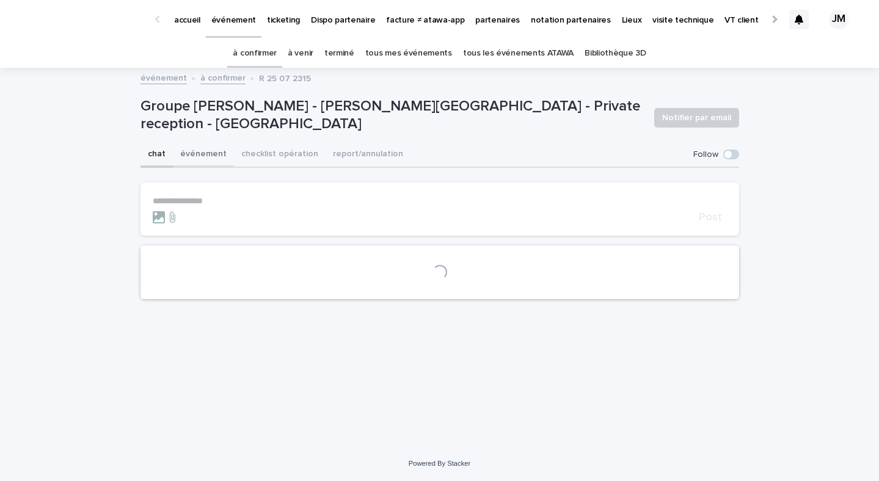
click at [200, 149] on button "événement" at bounding box center [203, 155] width 61 height 26
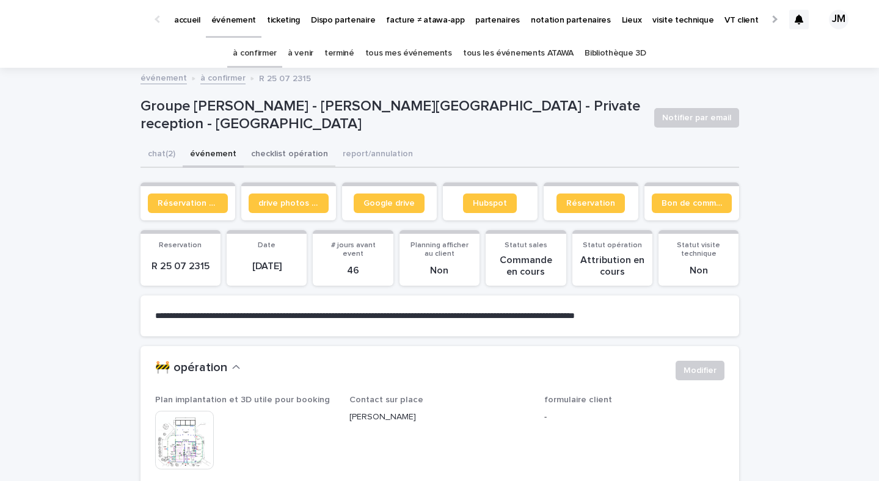
click at [252, 158] on button "checklist opération" at bounding box center [290, 155] width 92 height 26
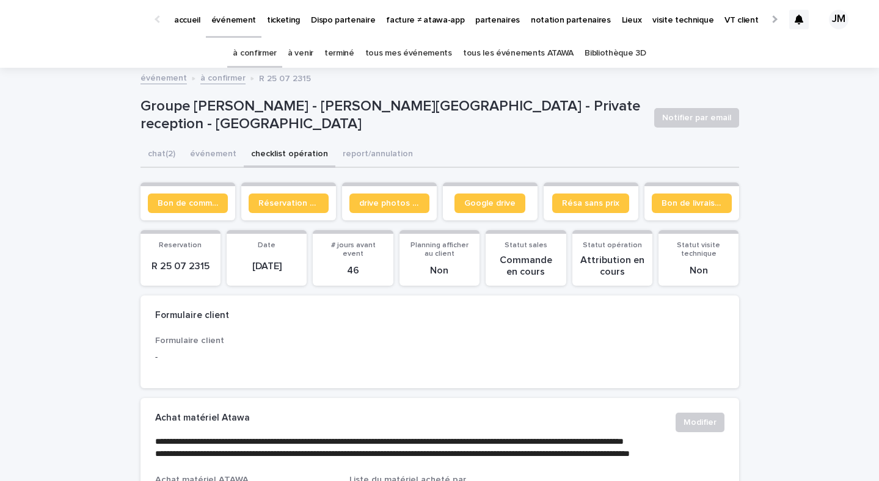
click at [214, 159] on button "événement" at bounding box center [213, 155] width 61 height 26
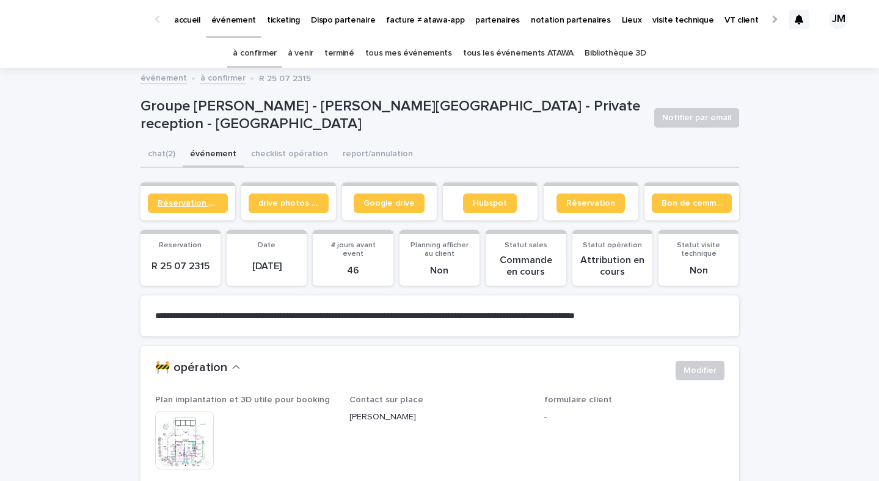
click at [202, 196] on link "Réservation client" at bounding box center [188, 204] width 80 height 20
click at [270, 152] on button "checklist opération" at bounding box center [290, 155] width 92 height 26
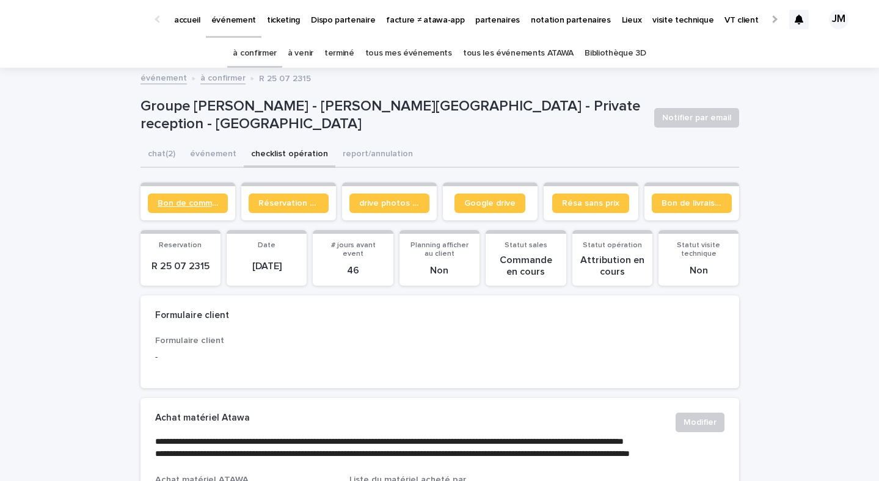
click at [213, 208] on link "Bon de commande" at bounding box center [188, 204] width 80 height 20
click at [462, 206] on link "Google drive" at bounding box center [489, 204] width 71 height 20
click at [258, 48] on link "à confirmer" at bounding box center [255, 53] width 44 height 29
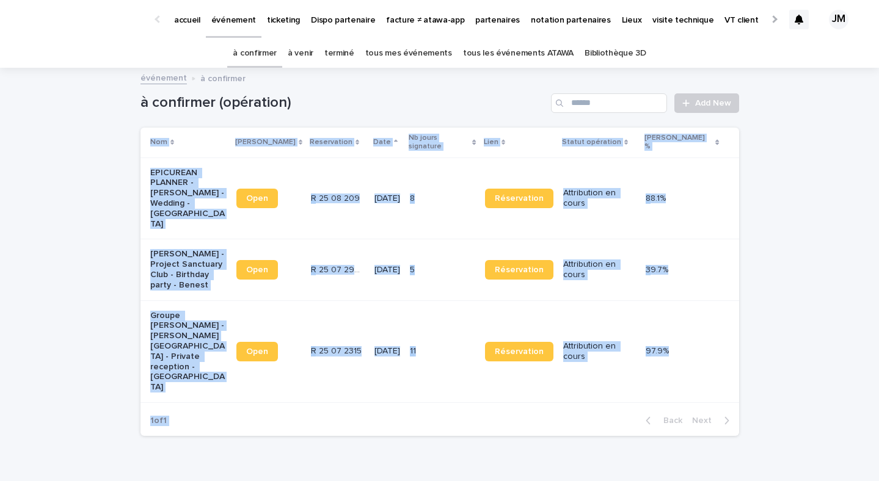
drag, startPoint x: 719, startPoint y: 387, endPoint x: 13, endPoint y: 150, distance: 744.1
click at [13, 150] on div "Loading... Saving… Loading... Saving… à confirmer (opération) Add New Nom Lien …" at bounding box center [439, 288] width 879 height 438
click at [131, 181] on div "Loading... Saving… Loading... Saving… à confirmer (opération) Add New Nom Lien …" at bounding box center [439, 288] width 879 height 438
drag, startPoint x: 118, startPoint y: 123, endPoint x: 770, endPoint y: 346, distance: 689.3
click at [770, 346] on div "Loading... Saving… Loading... Saving… à confirmer (opération) Add New Nom Lien …" at bounding box center [439, 288] width 879 height 438
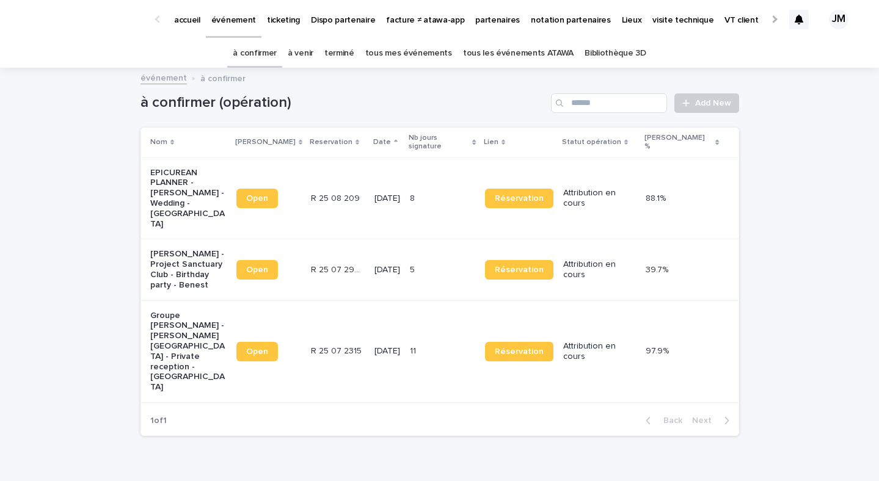
click at [773, 387] on div "Loading... Saving… Loading... Saving… à confirmer (opération) Add New Nom Lien …" at bounding box center [439, 288] width 879 height 438
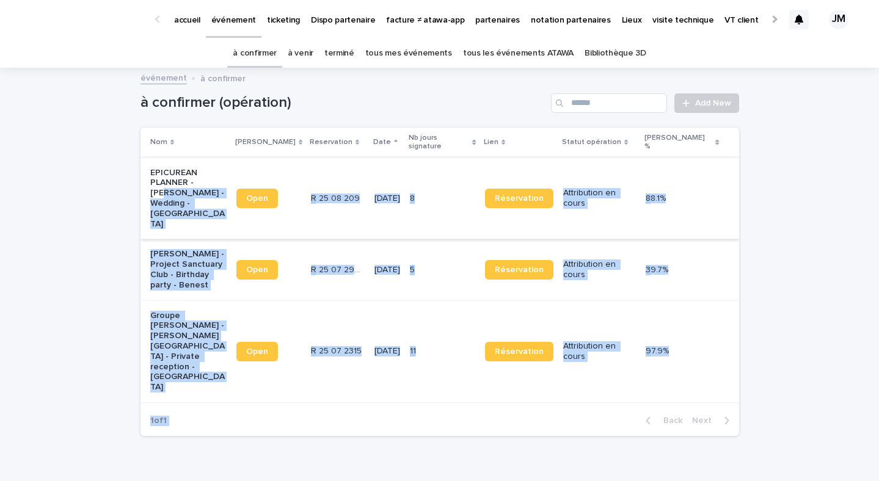
drag, startPoint x: 777, startPoint y: 392, endPoint x: 203, endPoint y: 170, distance: 615.8
click at [203, 170] on div "Loading... Saving… Loading... Saving… à confirmer (opération) Add New Nom Lien …" at bounding box center [439, 288] width 879 height 438
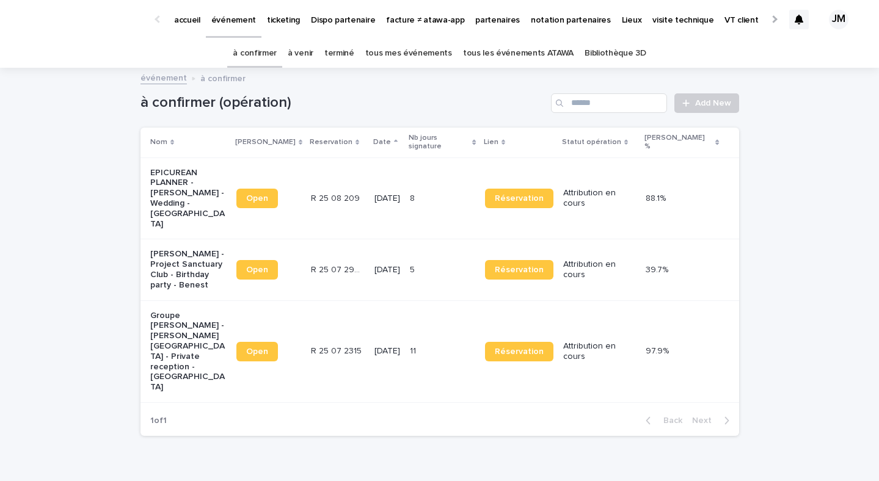
click at [97, 132] on div "Loading... Saving… Loading... Saving… à confirmer (opération) Add New Nom Lien …" at bounding box center [439, 288] width 879 height 438
click at [475, 23] on p "partenaires" at bounding box center [497, 13] width 45 height 26
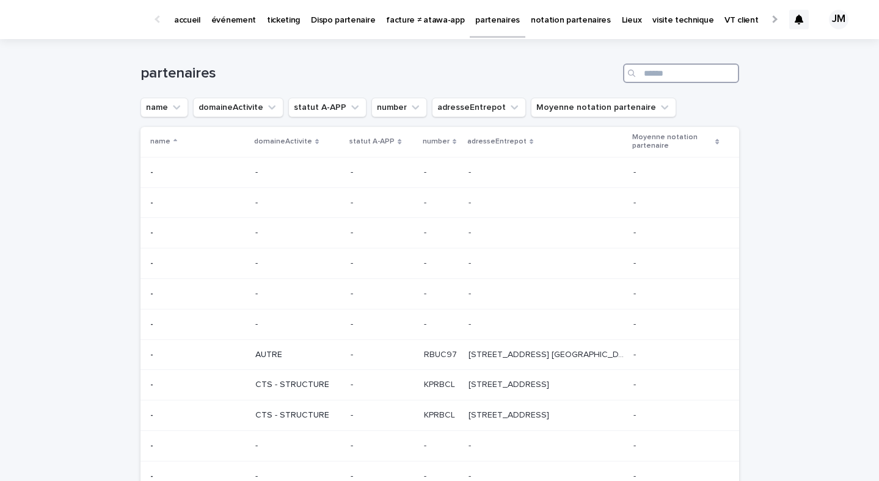
click at [660, 67] on input "Search" at bounding box center [681, 74] width 116 height 20
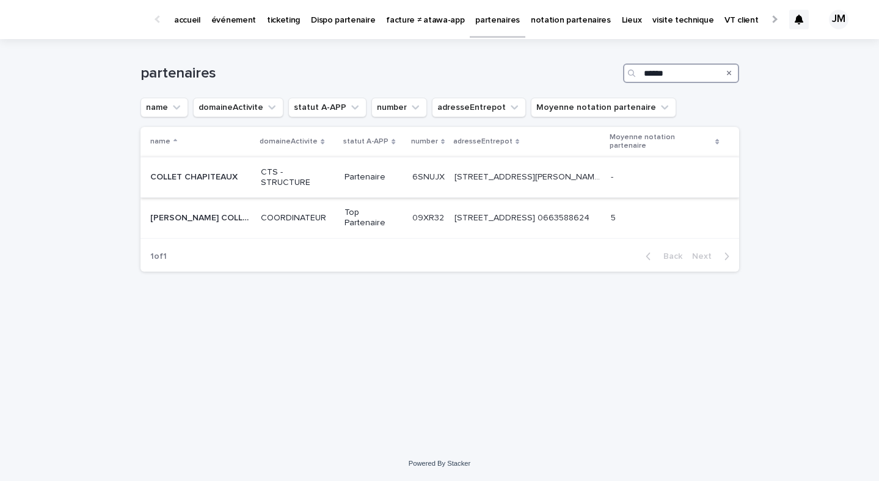
type input "******"
click at [510, 168] on div "1, rue Henri Deschamps - 59150 Wattrelos 1, rue Henri Deschamps - 59150 Wattrel…" at bounding box center [527, 177] width 147 height 20
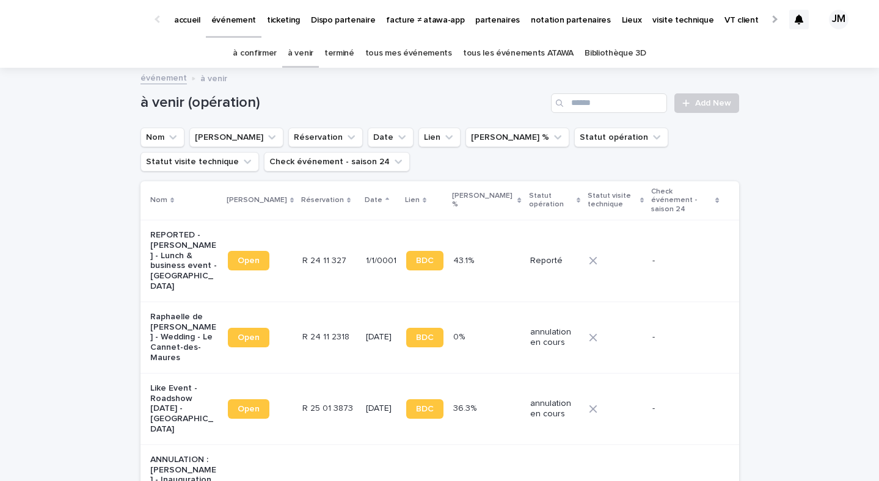
click at [257, 57] on link "à confirmer" at bounding box center [255, 53] width 44 height 29
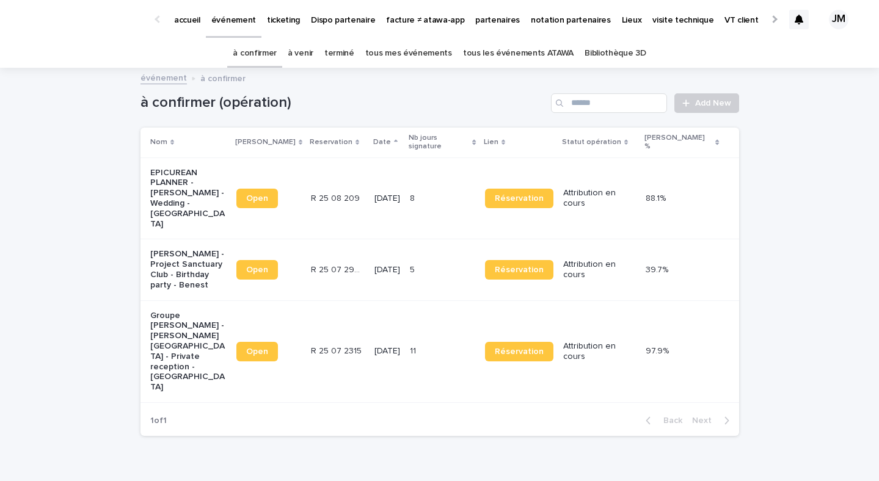
click at [370, 316] on td "[DATE]" at bounding box center [387, 352] width 35 height 102
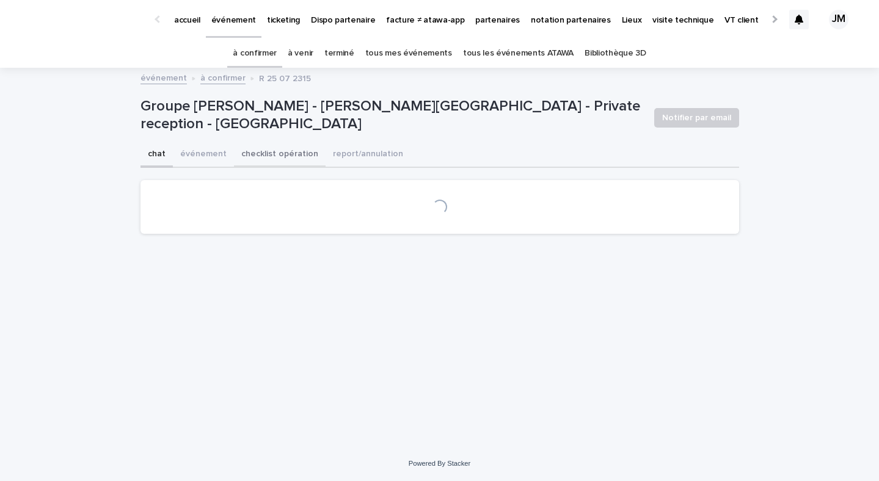
click at [261, 149] on button "checklist opération" at bounding box center [280, 155] width 92 height 26
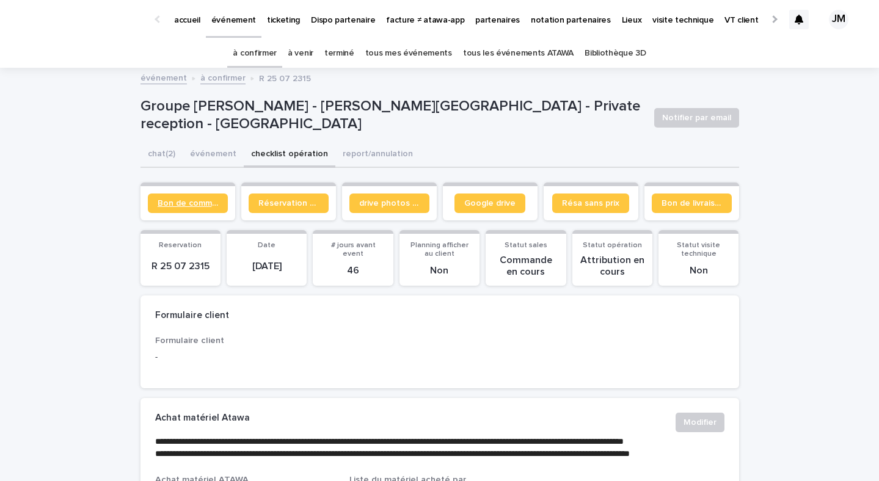
click at [173, 203] on span "Bon de commande" at bounding box center [188, 203] width 60 height 9
click at [277, 62] on link "à confirmer" at bounding box center [255, 53] width 44 height 29
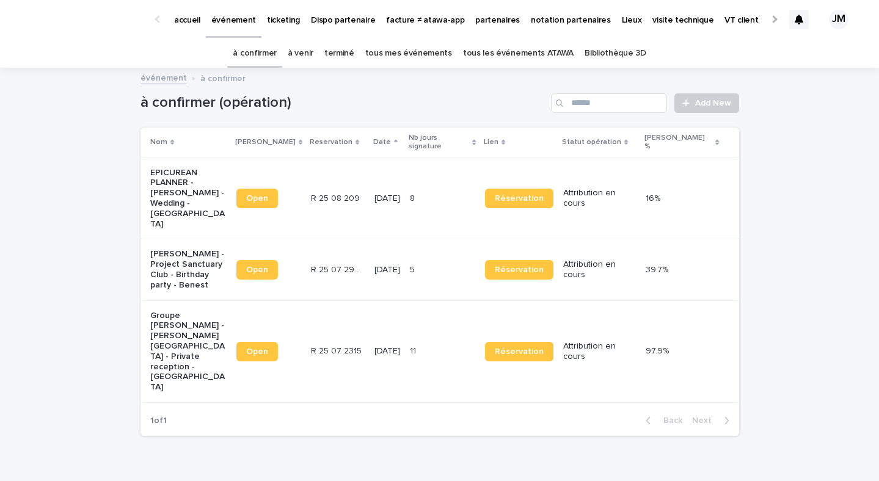
click at [405, 254] on td "24/9/2025" at bounding box center [387, 269] width 35 height 61
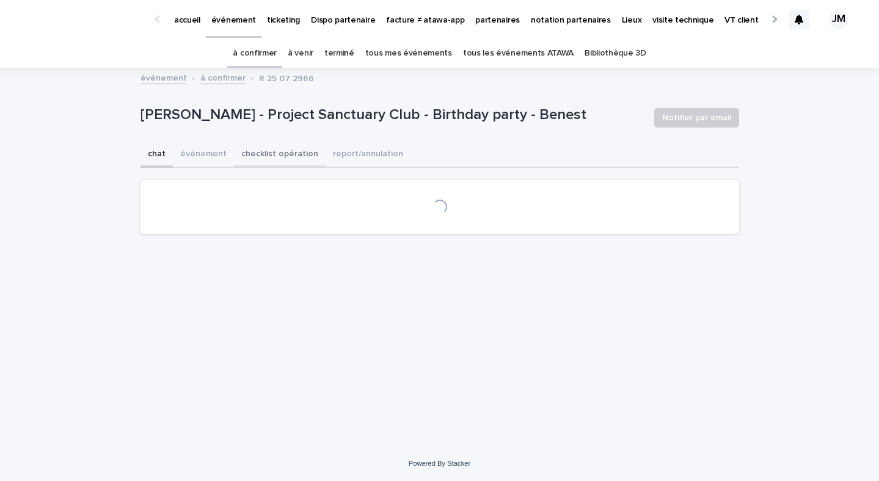
click at [275, 159] on button "checklist opération" at bounding box center [280, 155] width 92 height 26
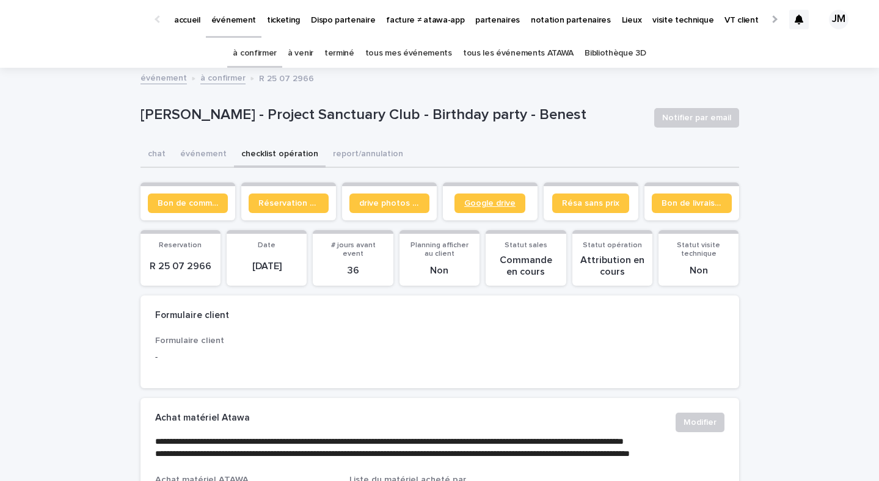
click at [470, 206] on span "Google drive" at bounding box center [489, 203] width 51 height 9
click at [174, 205] on span "Bon de commande" at bounding box center [188, 203] width 60 height 9
click at [250, 62] on link "à confirmer" at bounding box center [255, 53] width 44 height 29
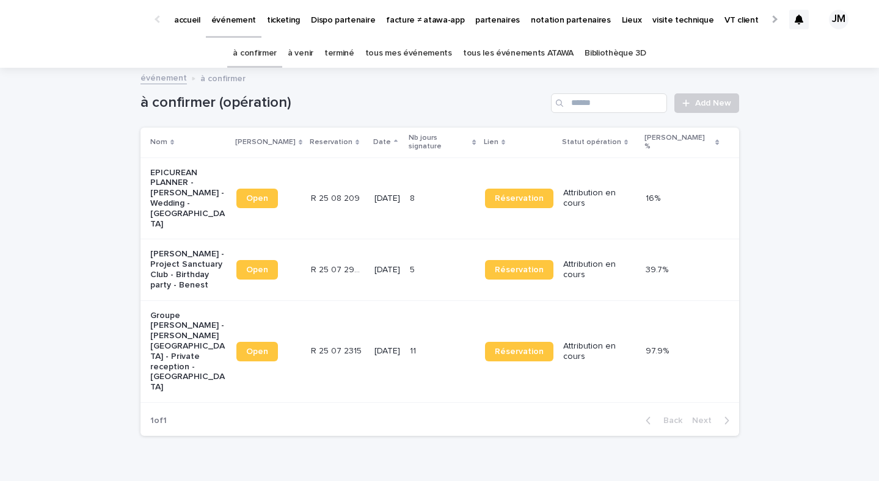
click at [362, 312] on td "R 25 07 2315 R 25 07 2315" at bounding box center [338, 352] width 64 height 102
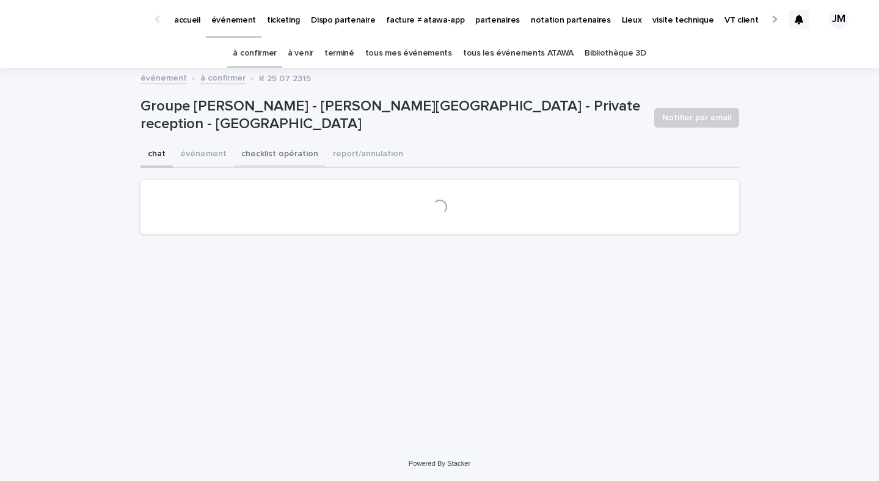
click at [308, 150] on button "checklist opération" at bounding box center [280, 155] width 92 height 26
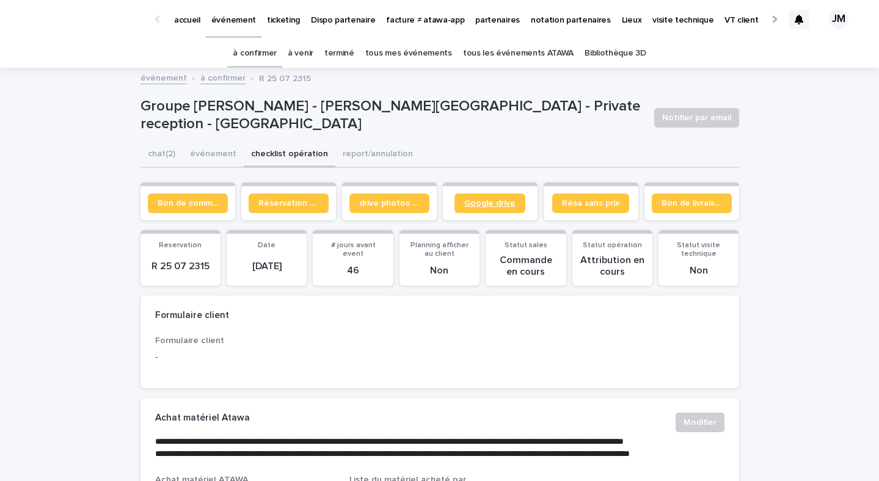
click at [464, 204] on link "Google drive" at bounding box center [489, 204] width 71 height 20
click at [263, 60] on link "à confirmer" at bounding box center [255, 53] width 44 height 29
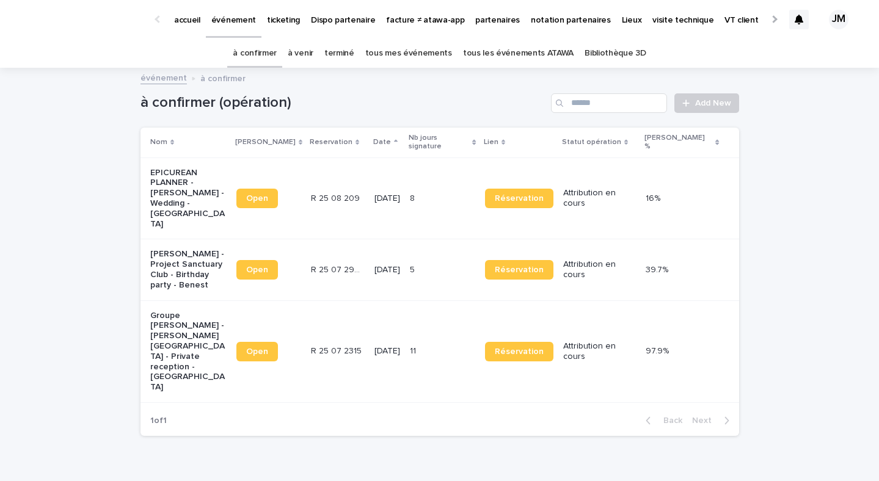
click at [400, 346] on p "[DATE]" at bounding box center [387, 351] width 26 height 10
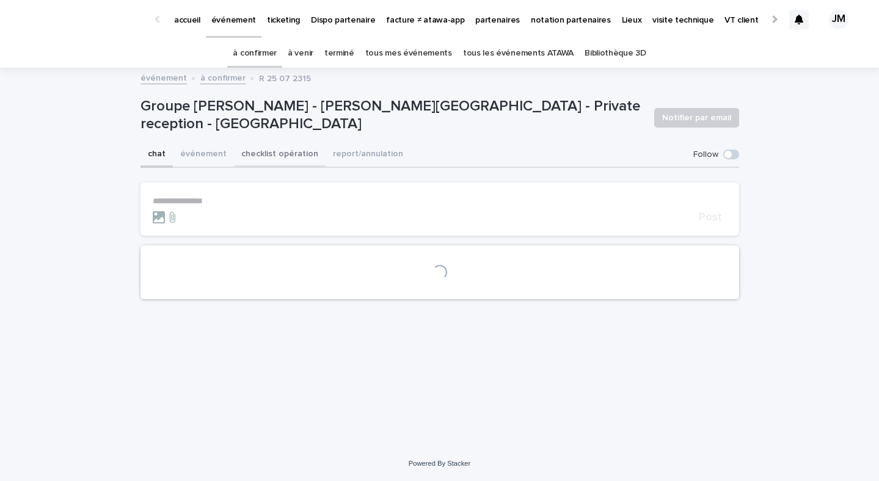
click at [262, 150] on button "checklist opération" at bounding box center [280, 155] width 92 height 26
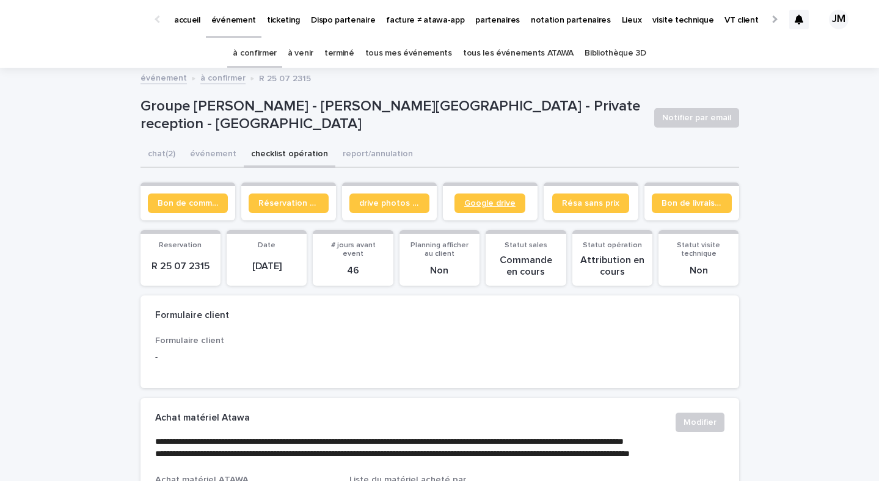
click at [500, 206] on span "Google drive" at bounding box center [489, 203] width 51 height 9
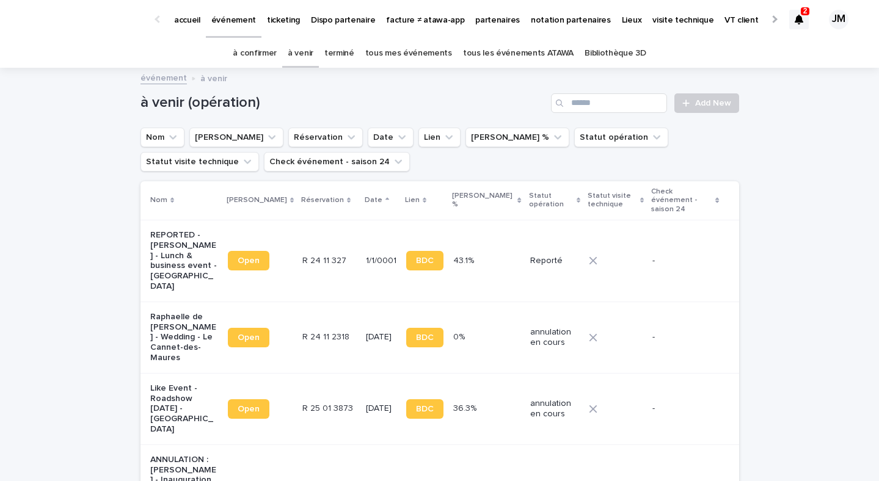
scroll to position [1251, 0]
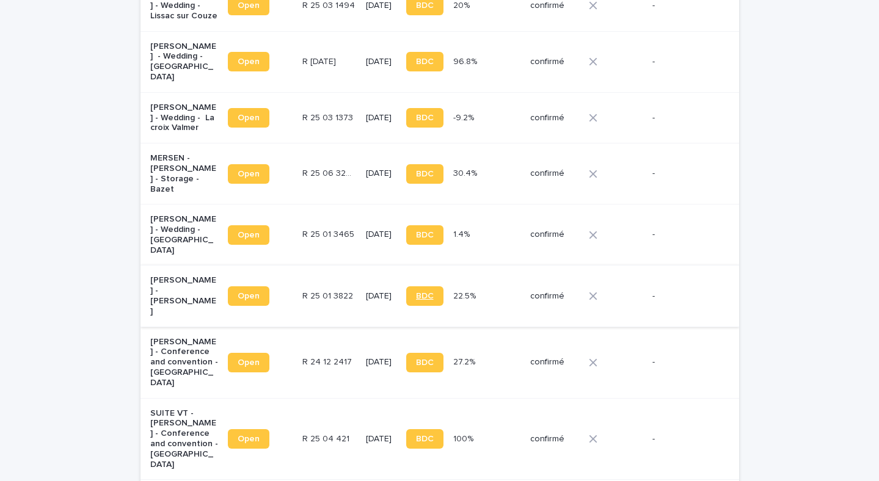
click at [421, 292] on span "BDC" at bounding box center [425, 296] width 18 height 9
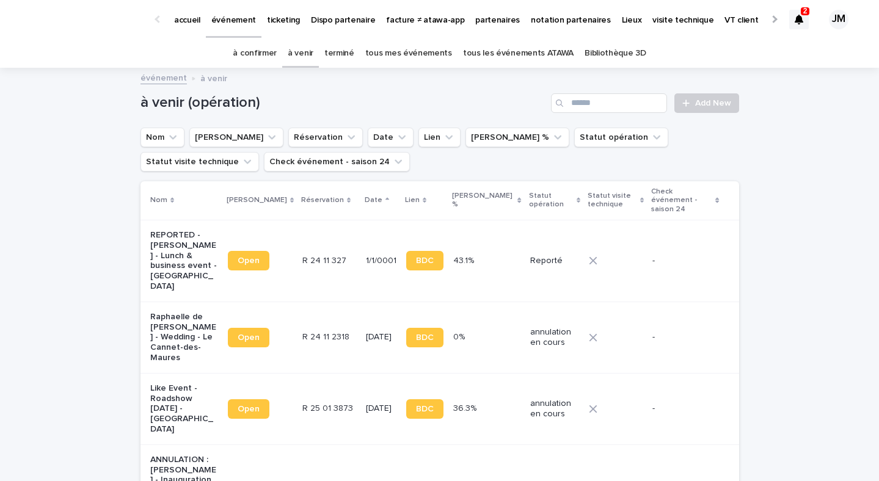
click at [509, 57] on link "tous les événements ATAWA" at bounding box center [518, 53] width 111 height 29
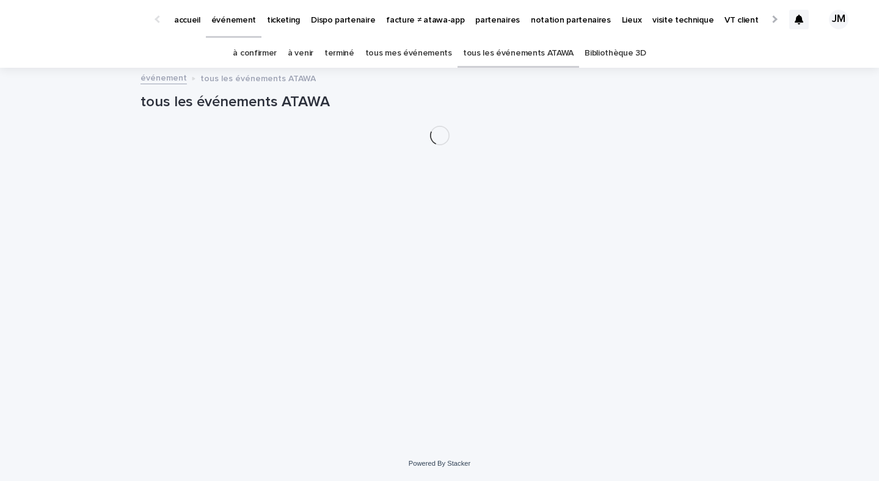
click at [799, 25] on div at bounding box center [799, 20] width 20 height 20
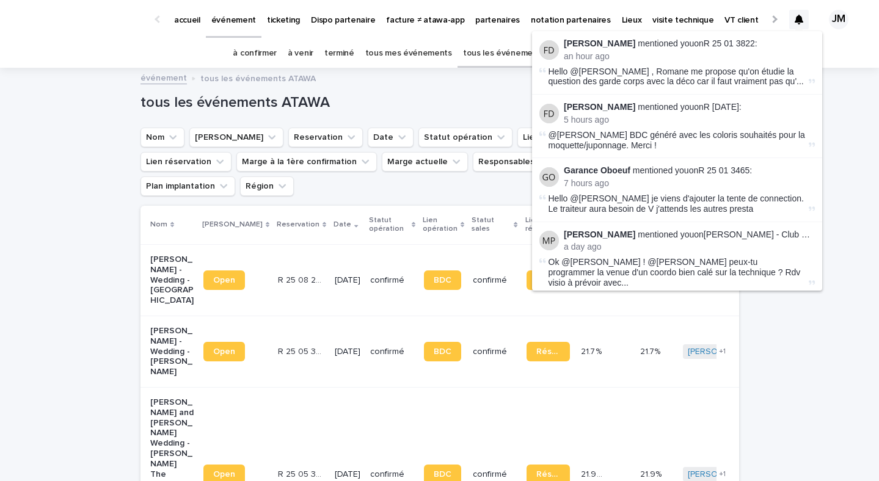
click at [799, 20] on icon at bounding box center [799, 20] width 9 height 10
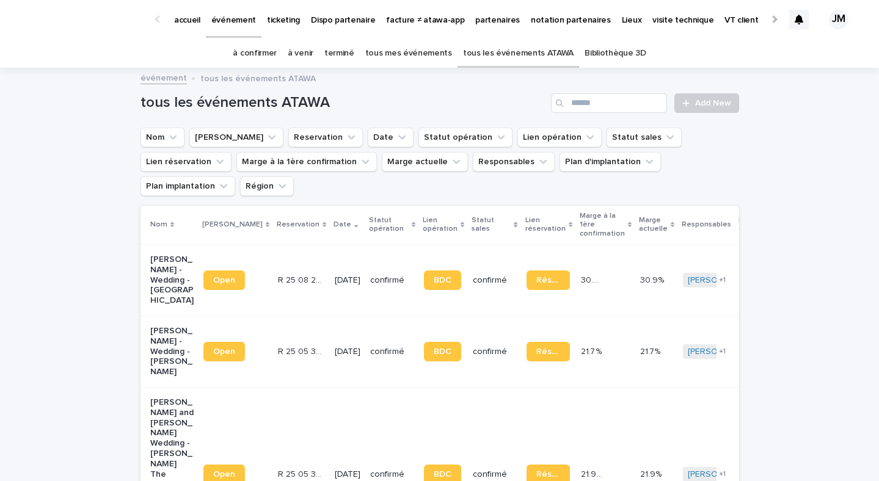
click at [799, 20] on icon at bounding box center [799, 20] width 9 height 10
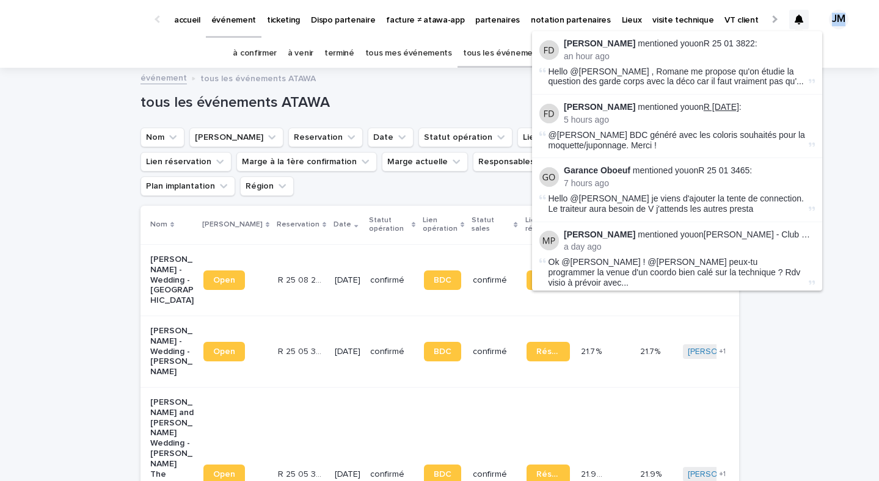
scroll to position [0, 4]
click at [727, 106] on link "R [DATE]" at bounding box center [717, 107] width 35 height 10
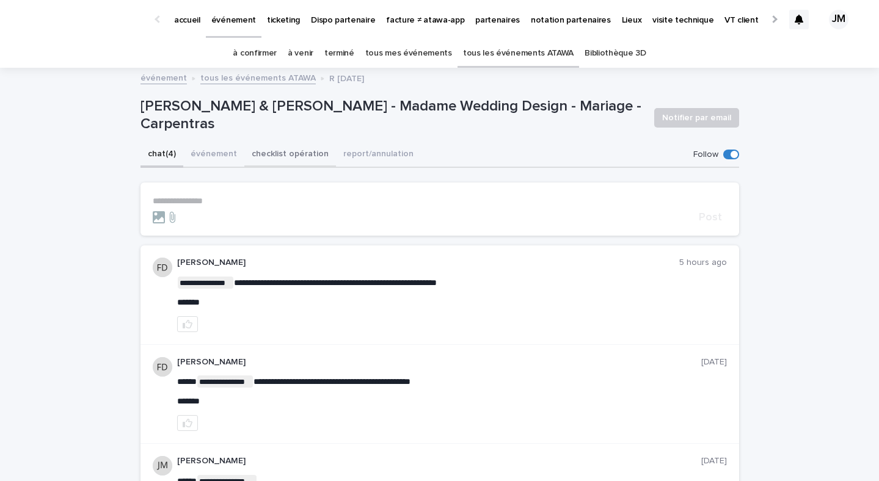
click at [289, 145] on button "checklist opération" at bounding box center [290, 155] width 92 height 26
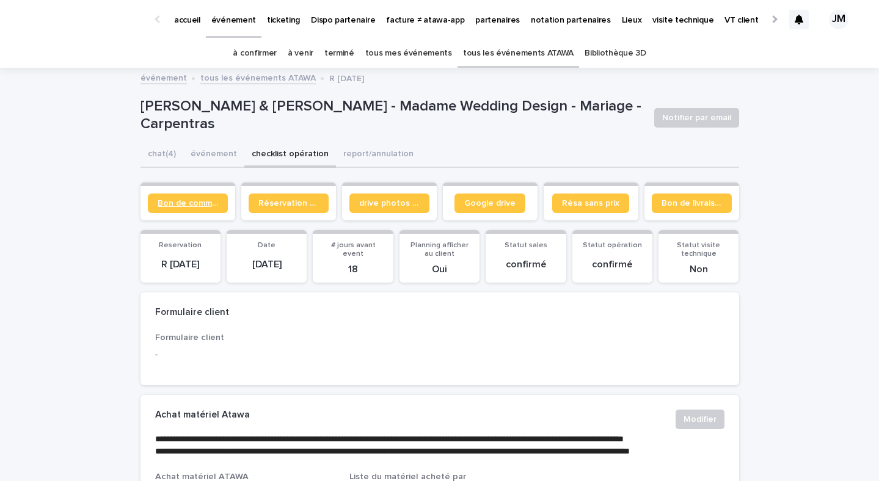
click at [199, 203] on span "Bon de commande" at bounding box center [188, 203] width 60 height 9
click at [501, 51] on link "tous les événements ATAWA" at bounding box center [518, 53] width 111 height 29
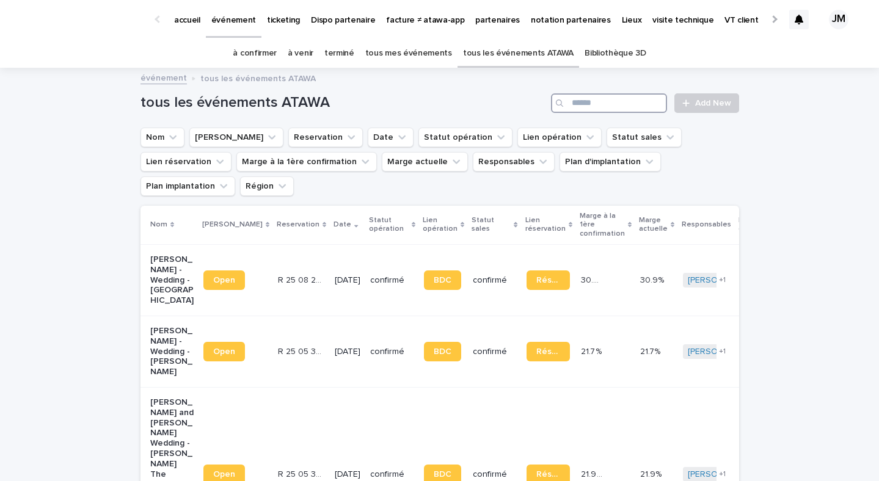
click at [580, 102] on input "Search" at bounding box center [609, 103] width 116 height 20
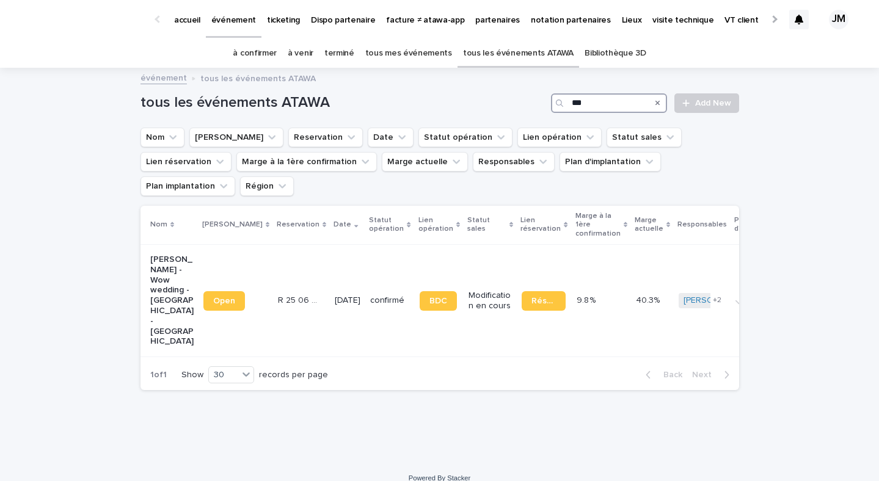
type input "***"
click at [415, 315] on td "BDC" at bounding box center [439, 300] width 49 height 112
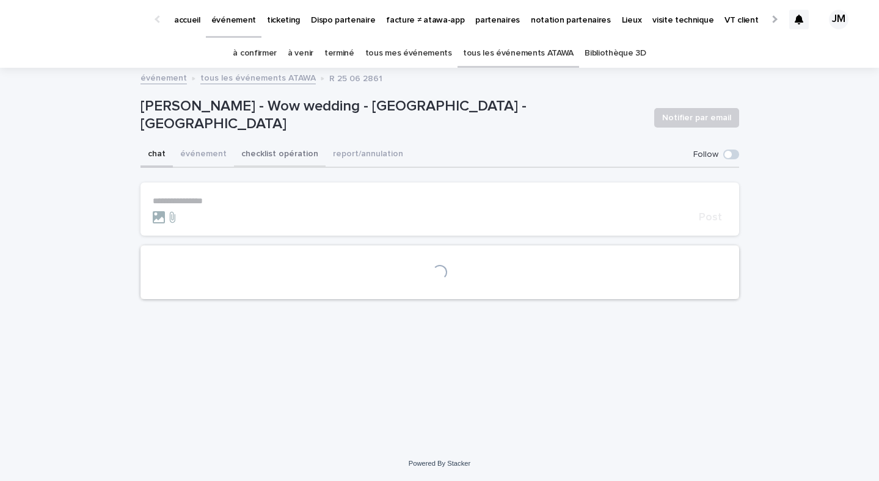
click at [283, 152] on button "checklist opération" at bounding box center [280, 155] width 92 height 26
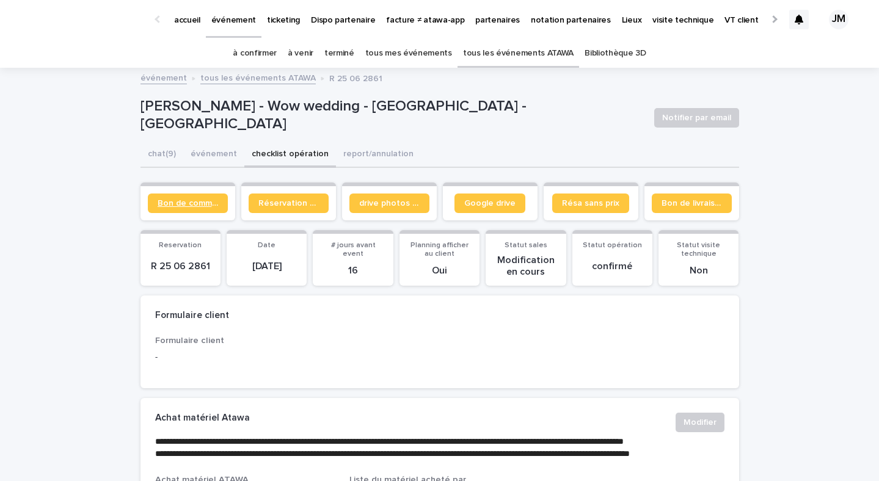
click at [214, 202] on span "Bon de commande" at bounding box center [188, 203] width 60 height 9
click at [475, 51] on link "tous les événements ATAWA" at bounding box center [518, 53] width 111 height 29
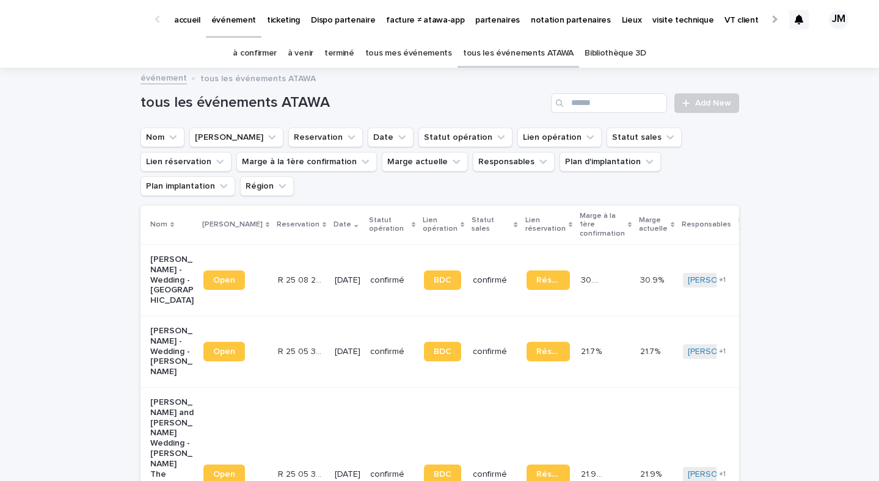
click at [633, 104] on input "Search" at bounding box center [609, 103] width 116 height 20
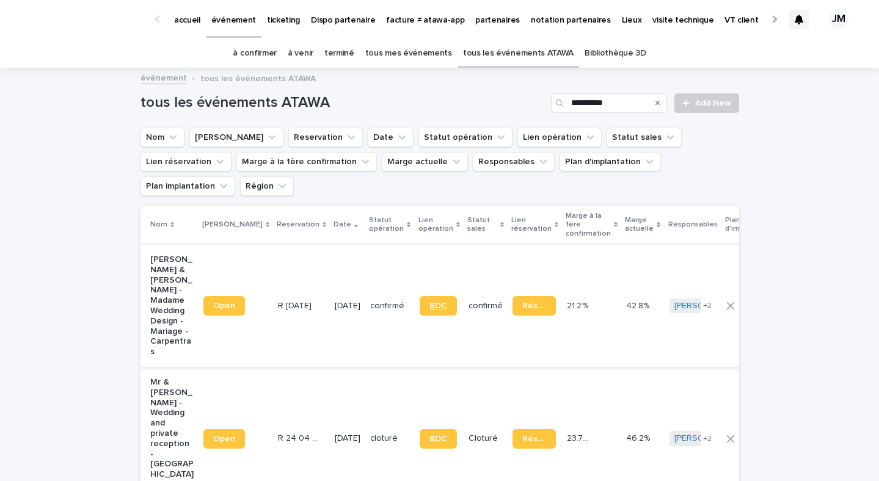
click at [429, 302] on span "BDC" at bounding box center [438, 306] width 18 height 9
click at [602, 106] on input "**********" at bounding box center [609, 103] width 116 height 20
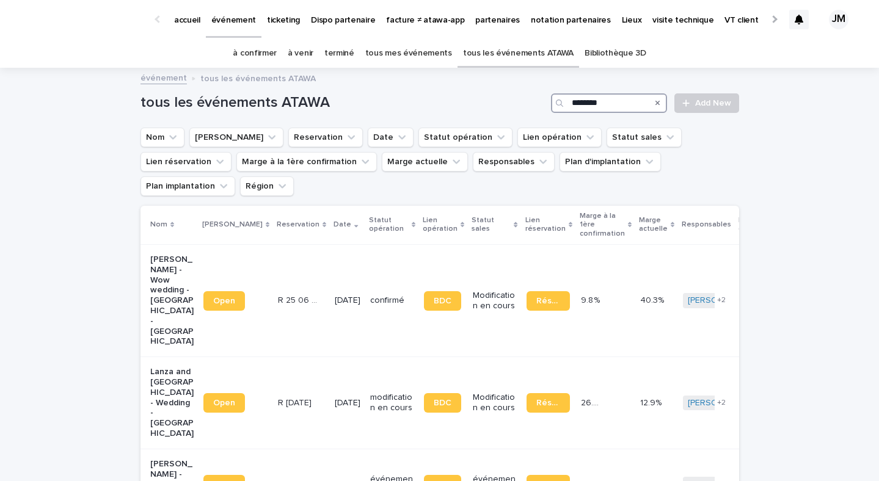
click at [578, 101] on input "********" at bounding box center [609, 103] width 116 height 20
type input "********"
click at [451, 302] on td "BDC" at bounding box center [443, 300] width 49 height 112
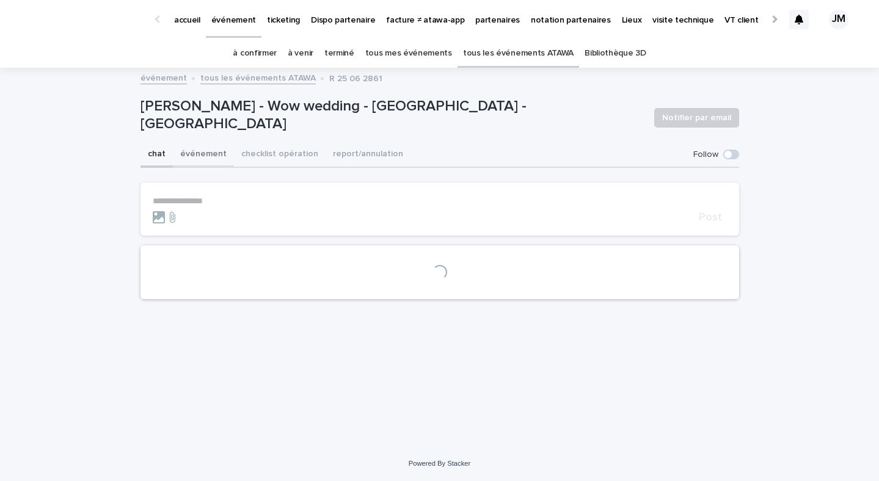
click at [206, 161] on button "événement" at bounding box center [203, 155] width 61 height 26
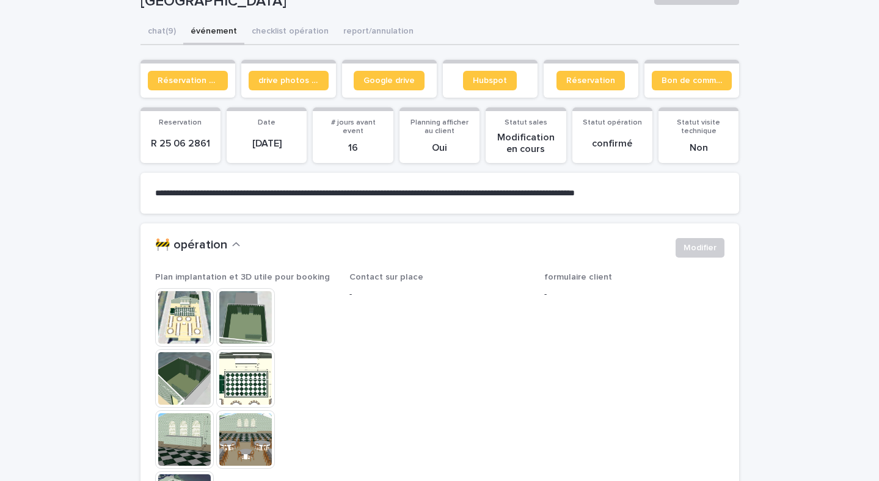
scroll to position [136, 0]
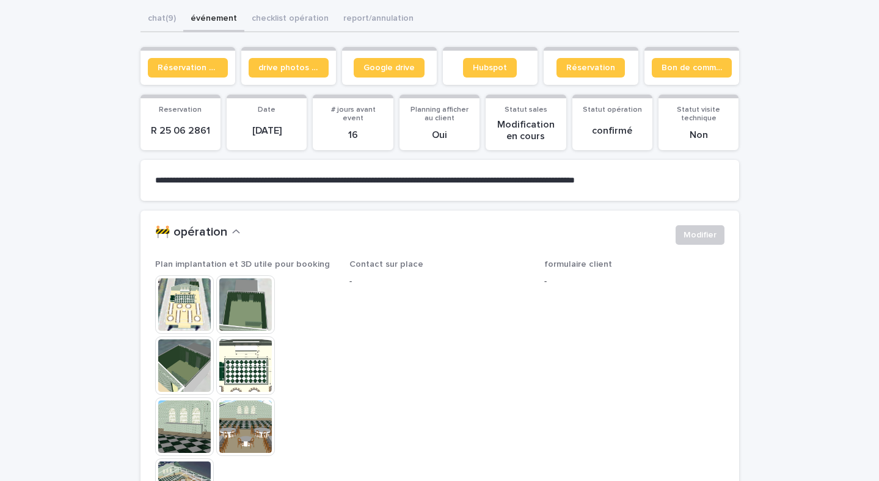
click at [191, 315] on img at bounding box center [184, 305] width 59 height 59
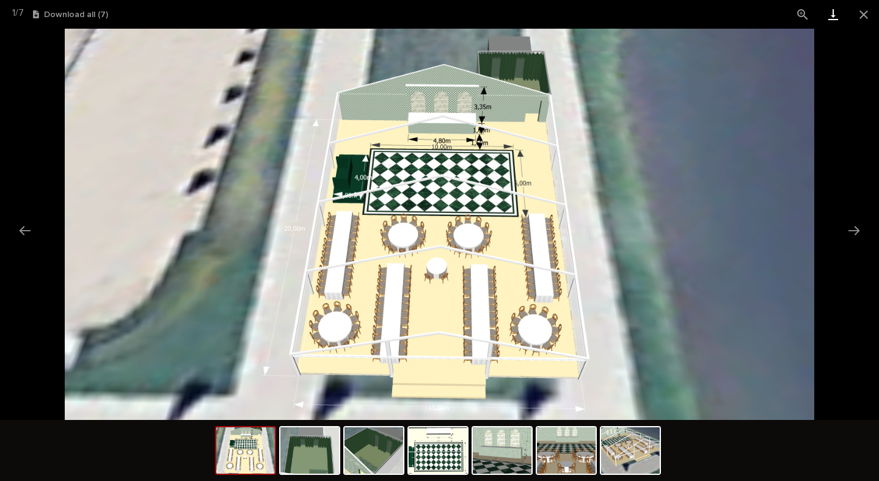
click at [831, 15] on link "Download" at bounding box center [833, 14] width 31 height 29
click at [858, 238] on button "Next slide" at bounding box center [854, 231] width 26 height 24
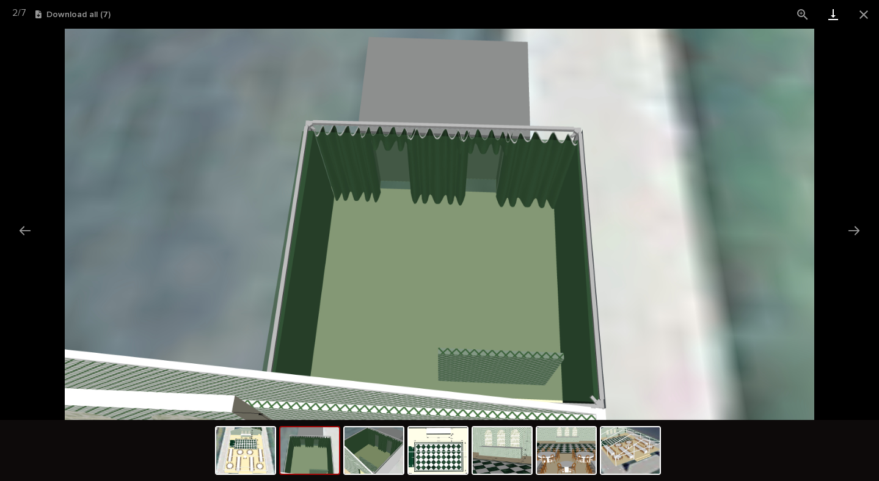
click at [829, 16] on link "Download" at bounding box center [833, 14] width 31 height 29
click at [850, 232] on button "Next slide" at bounding box center [854, 231] width 26 height 24
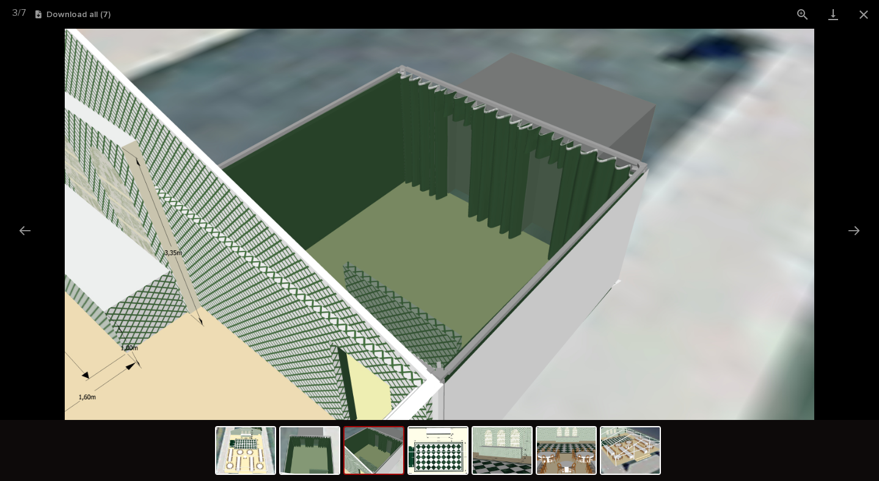
scroll to position [0, 0]
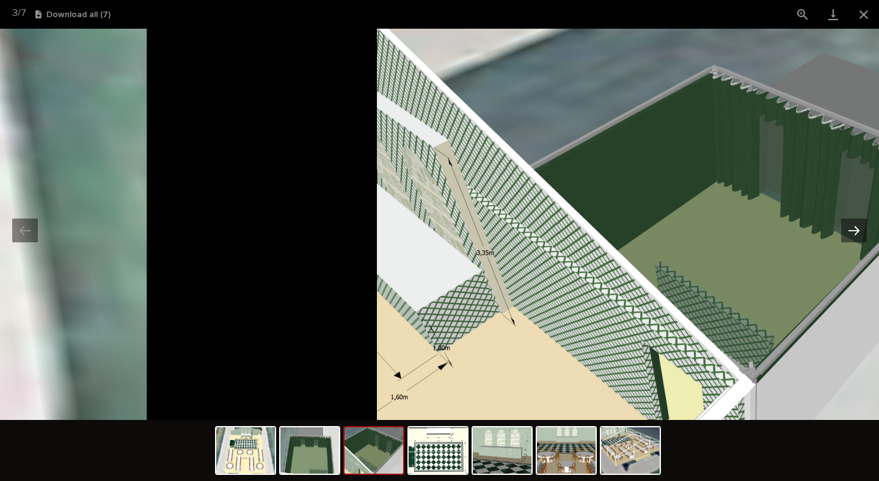
click at [863, 231] on button "Next slide" at bounding box center [854, 231] width 26 height 24
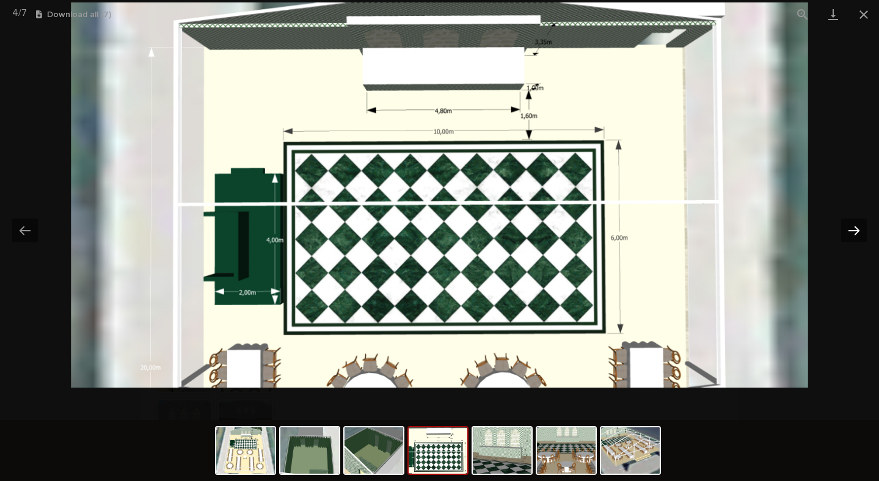
click at [860, 230] on button "Next slide" at bounding box center [854, 231] width 26 height 24
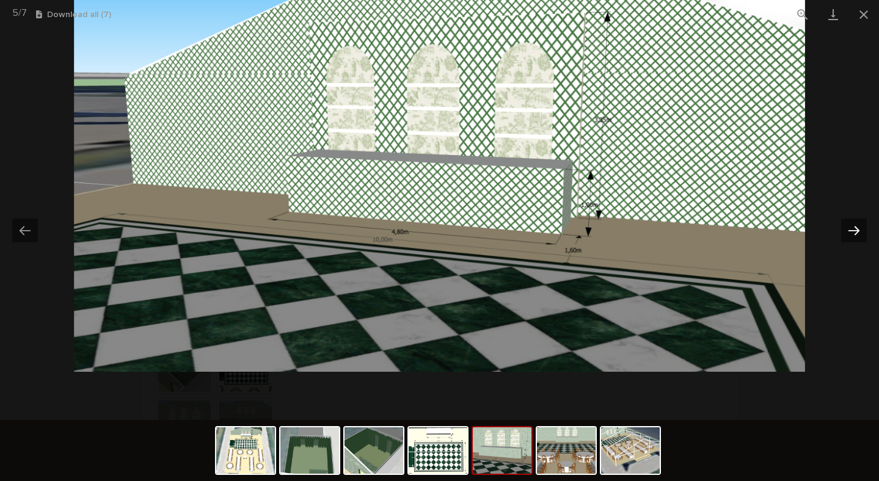
click at [856, 225] on button "Next slide" at bounding box center [854, 231] width 26 height 24
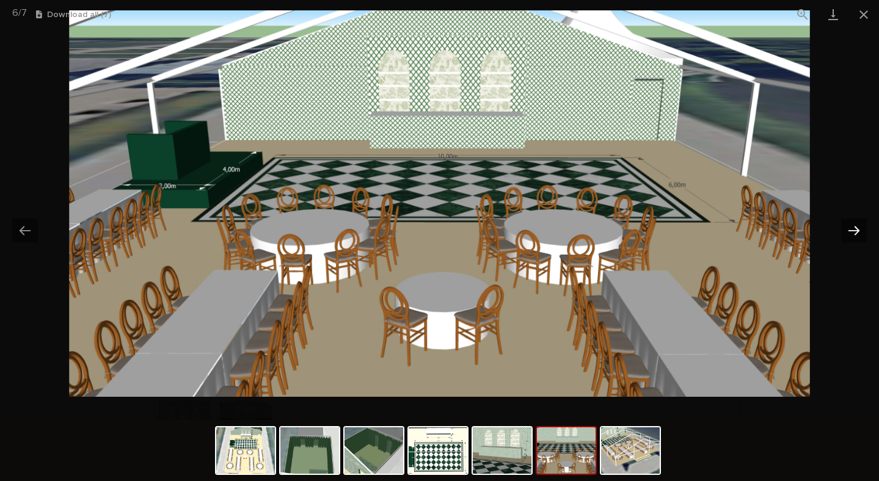
click at [850, 227] on button "Next slide" at bounding box center [854, 231] width 26 height 24
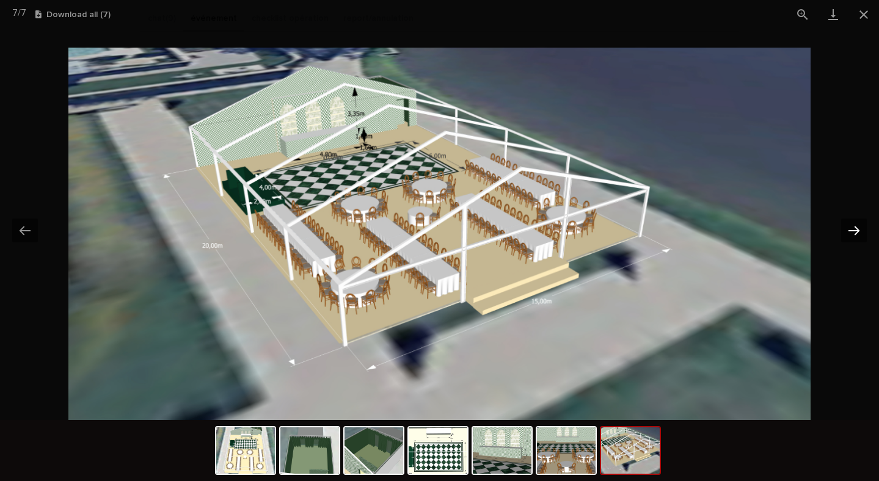
click at [854, 233] on button "Next slide" at bounding box center [854, 231] width 26 height 24
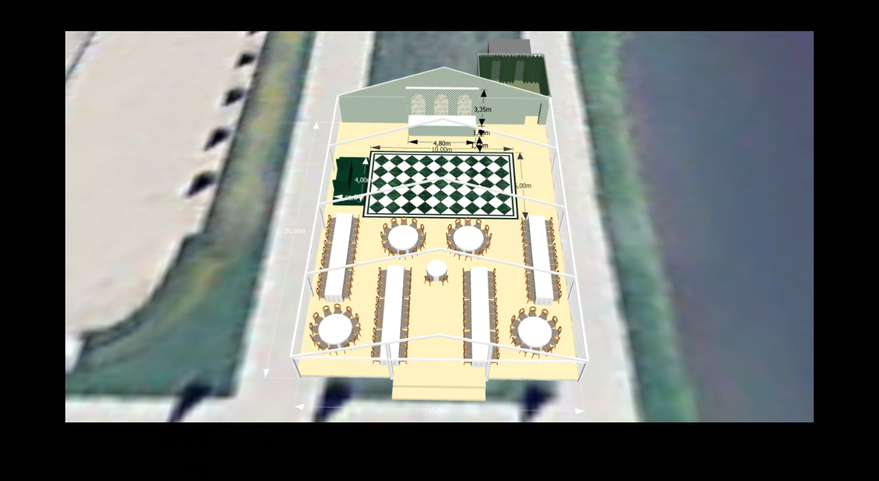
click at [844, 225] on picture at bounding box center [440, 226] width 878 height 391
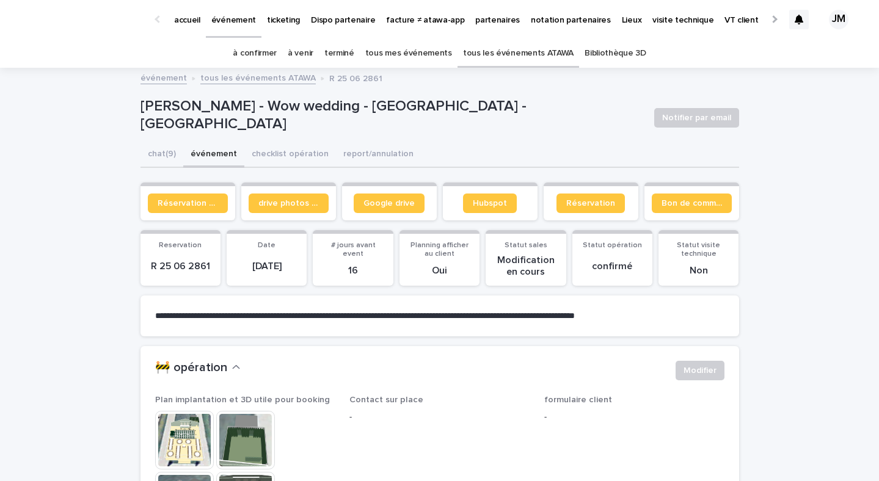
click at [250, 56] on link "à confirmer" at bounding box center [255, 53] width 44 height 29
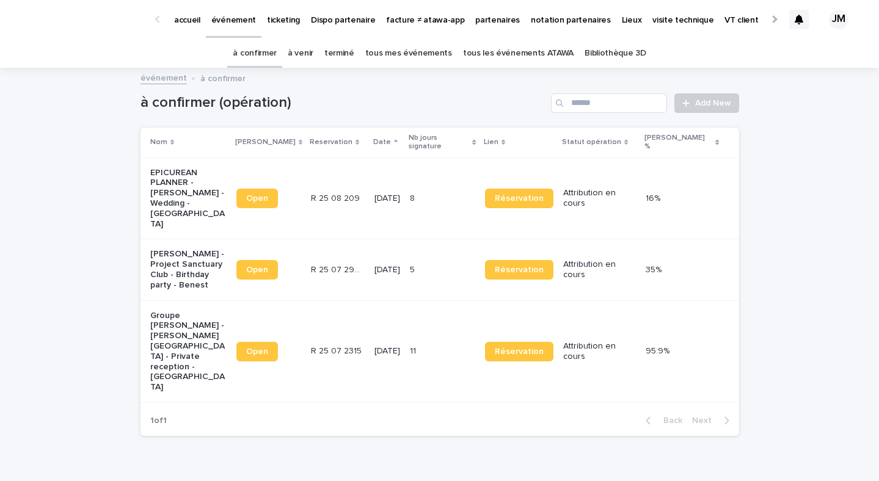
click at [425, 301] on td "11 11" at bounding box center [442, 352] width 75 height 102
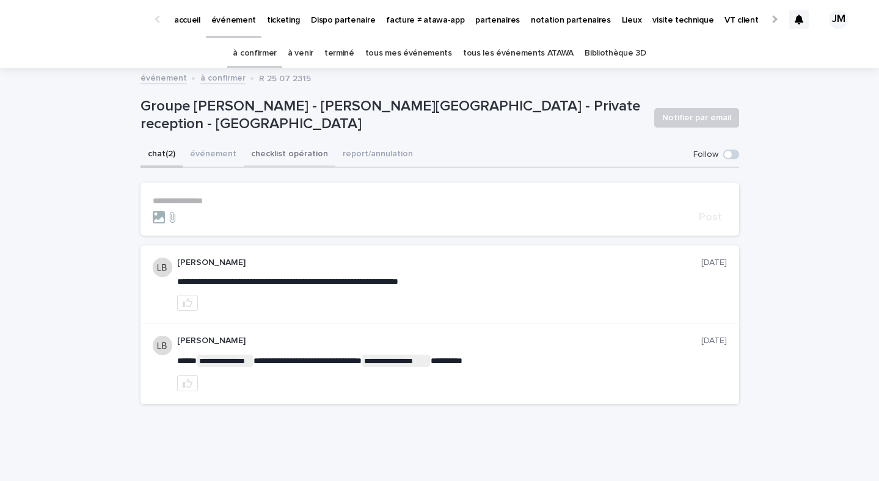
click at [288, 155] on button "checklist opération" at bounding box center [290, 155] width 92 height 26
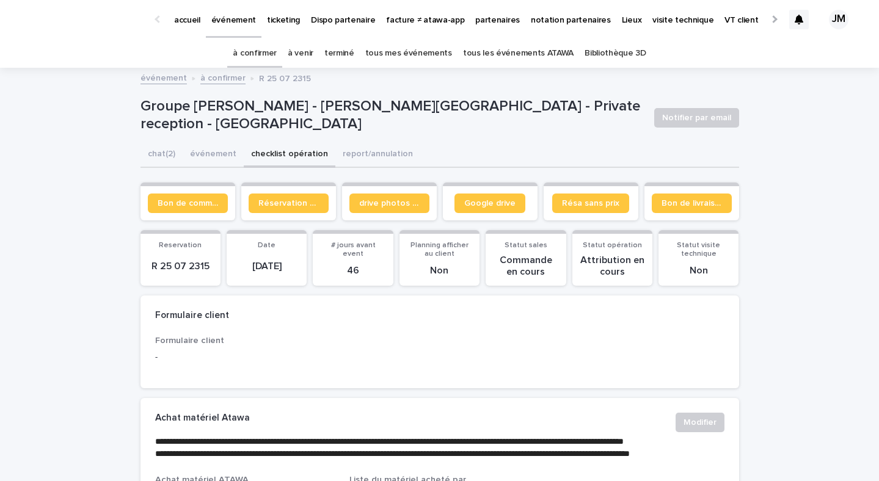
click at [508, 66] on link "tous les événements ATAWA" at bounding box center [518, 53] width 111 height 29
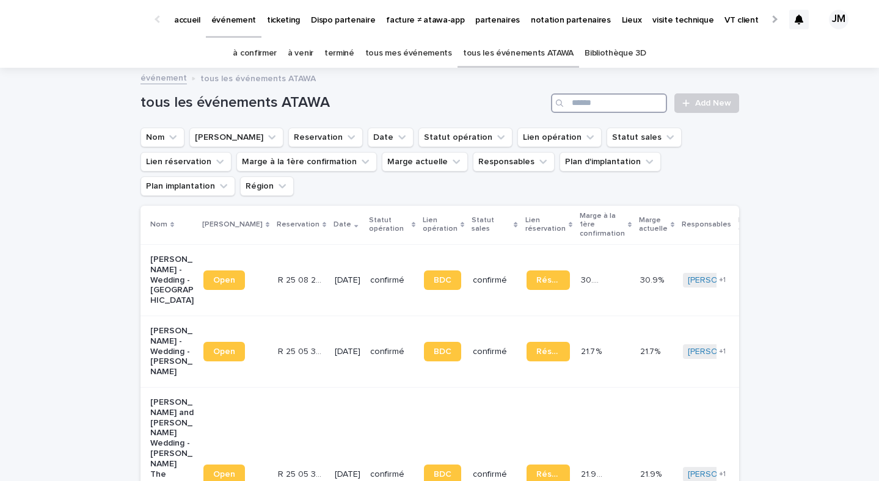
click at [596, 109] on input "Search" at bounding box center [609, 103] width 116 height 20
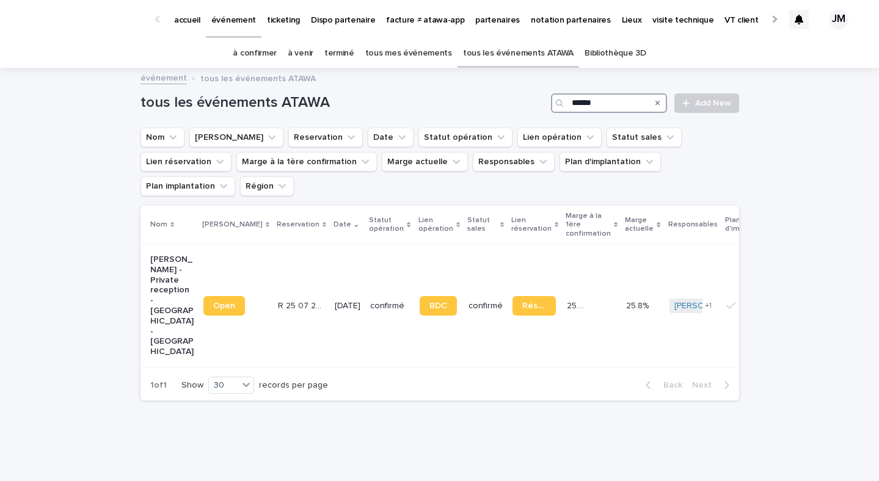
type input "******"
click at [258, 51] on link "à confirmer" at bounding box center [255, 53] width 44 height 29
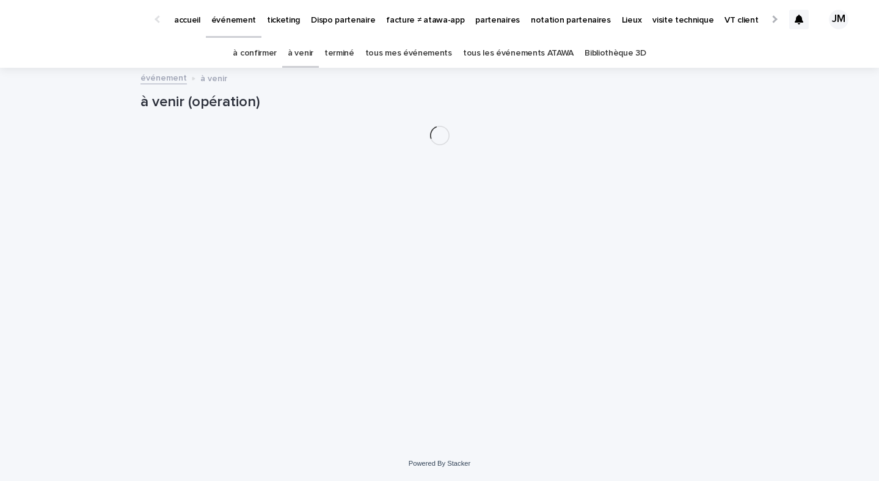
click at [481, 16] on p "partenaires" at bounding box center [497, 13] width 45 height 26
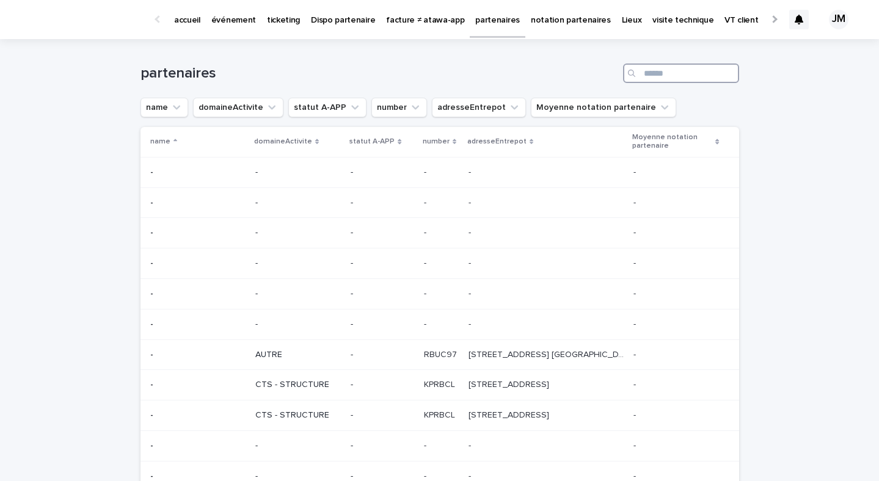
click at [673, 74] on input "Search" at bounding box center [681, 74] width 116 height 20
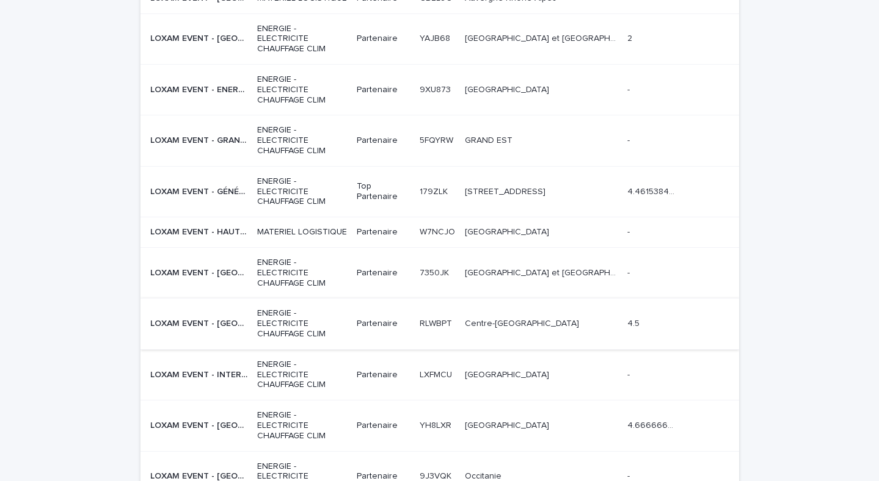
scroll to position [217, 0]
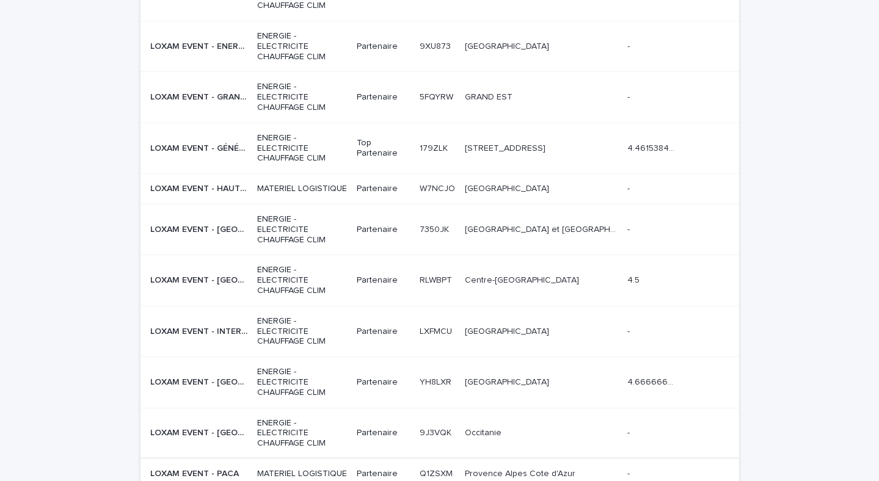
type input "**********"
click at [527, 464] on div "Provence Alpes [GEOGRAPHIC_DATA] Provence Alpes [GEOGRAPHIC_DATA]" at bounding box center [541, 474] width 153 height 20
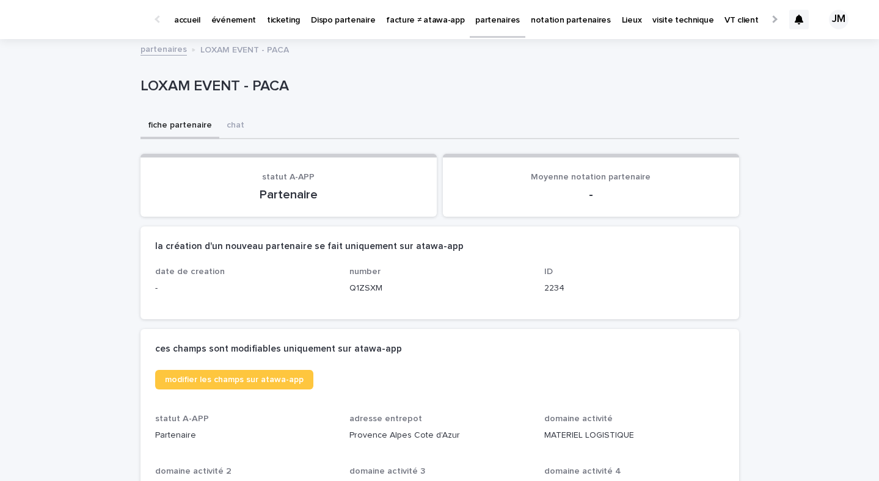
scroll to position [481, 0]
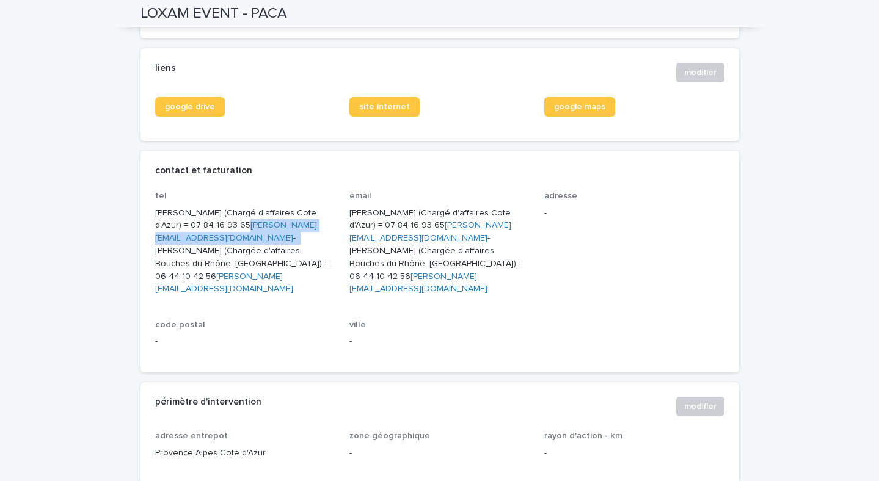
drag, startPoint x: 306, startPoint y: 223, endPoint x: 214, endPoint y: 222, distance: 92.3
click at [214, 222] on p "[PERSON_NAME] (Chargé d'affaires Cote d'Azur) = 07 84 16 93 65 [EMAIL_ADDRESS][…" at bounding box center [245, 251] width 180 height 89
copy p "[PERSON_NAME][EMAIL_ADDRESS][DOMAIN_NAME] -"
drag, startPoint x: 250, startPoint y: 263, endPoint x: 151, endPoint y: 263, distance: 98.4
click at [151, 263] on div "tel [PERSON_NAME] (Chargé d'affaires Cote d'Azur) = 07 84 16 93 65 [EMAIL_ADDRE…" at bounding box center [440, 281] width 599 height 181
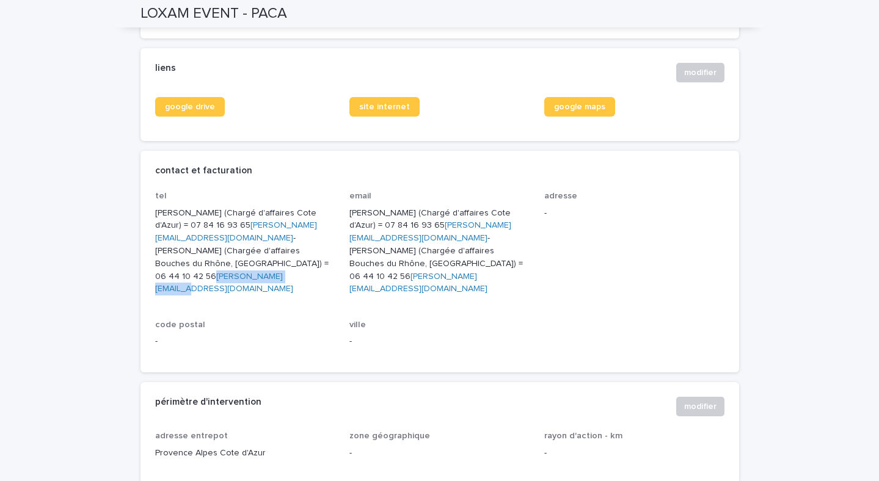
copy link "[PERSON_NAME][EMAIL_ADDRESS][DOMAIN_NAME]"
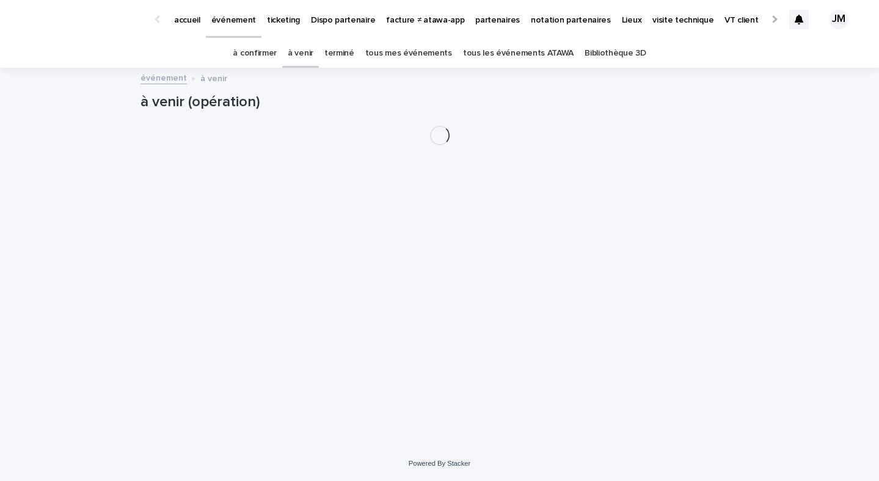
click at [475, 20] on p "partenaires" at bounding box center [497, 13] width 45 height 26
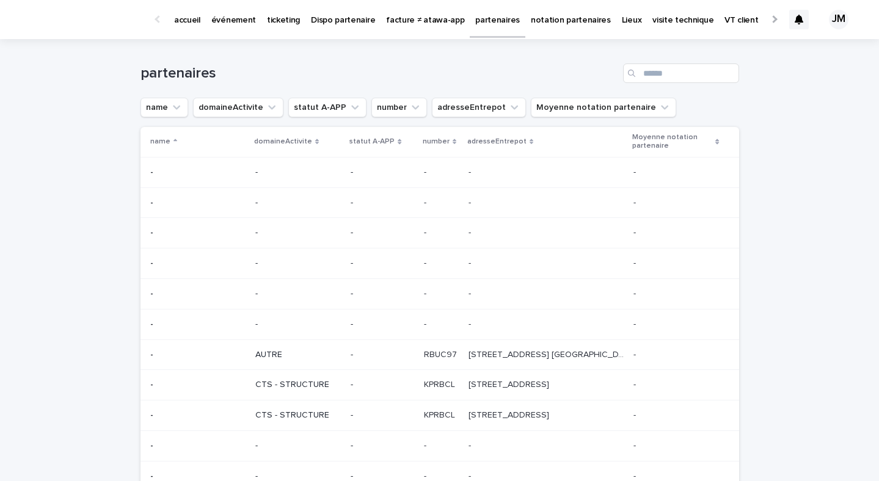
click at [226, 13] on p "événement" at bounding box center [233, 13] width 45 height 26
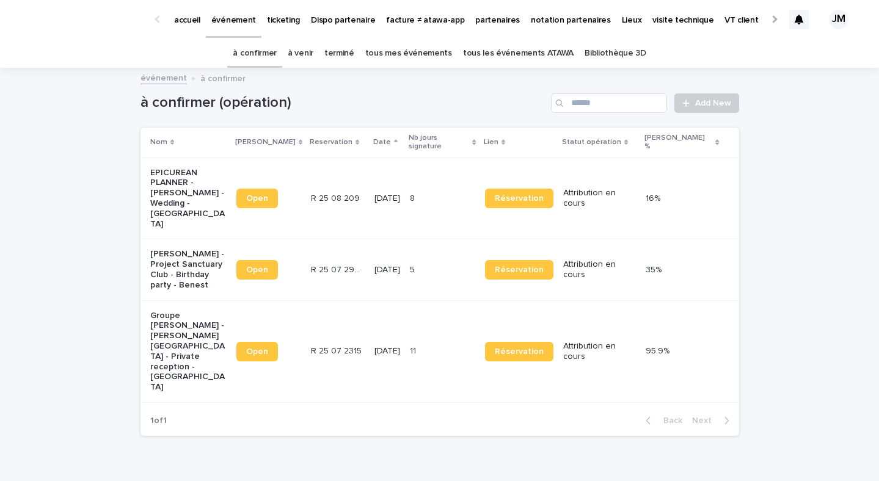
click at [292, 51] on div "à venir" at bounding box center [300, 53] width 37 height 29
click at [303, 51] on link "à venir" at bounding box center [301, 53] width 26 height 29
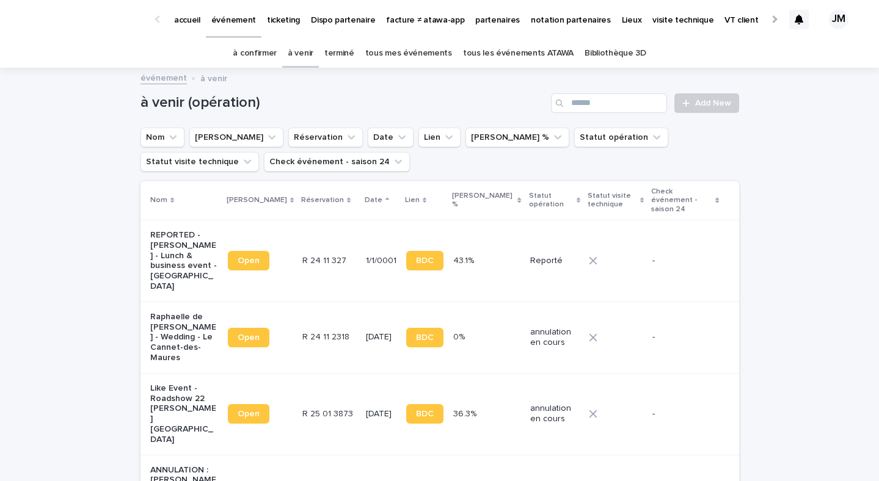
click at [352, 52] on link "terminé" at bounding box center [339, 53] width 30 height 29
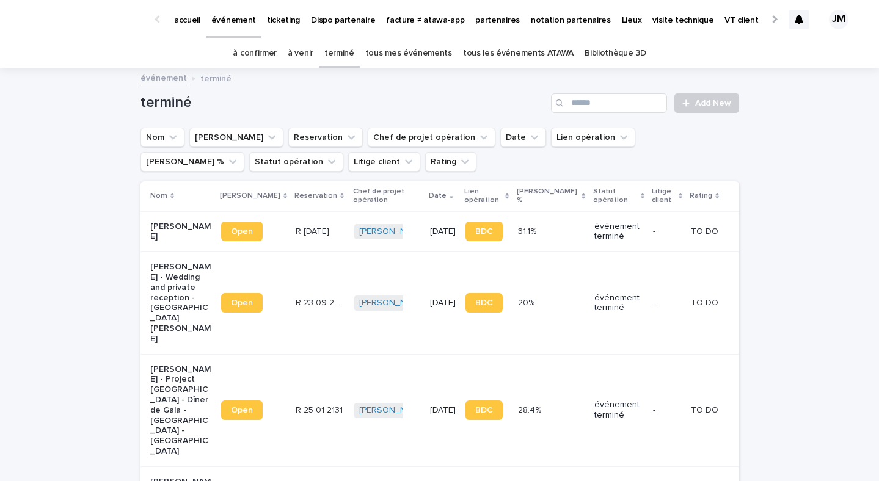
click at [487, 53] on link "tous les événements ATAWA" at bounding box center [518, 53] width 111 height 29
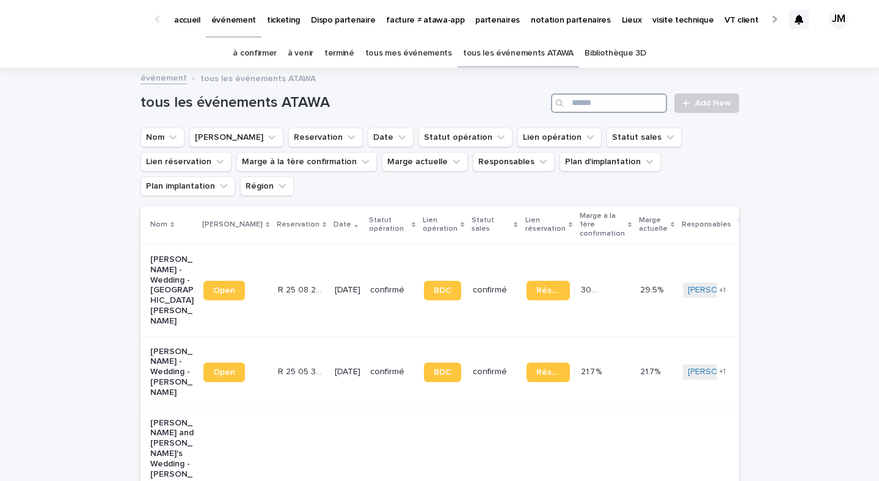
click at [591, 99] on input "Search" at bounding box center [609, 103] width 116 height 20
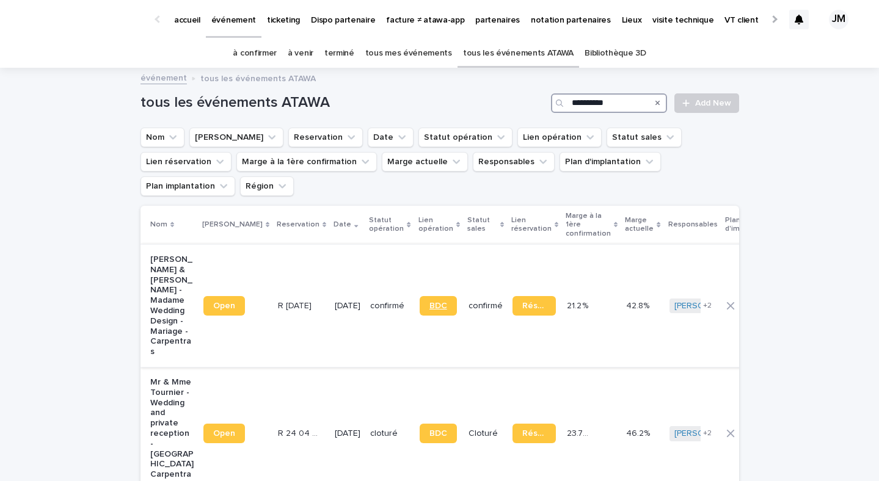
type input "**********"
click at [420, 296] on link "BDC" at bounding box center [438, 306] width 37 height 20
